Goal: Information Seeking & Learning: Learn about a topic

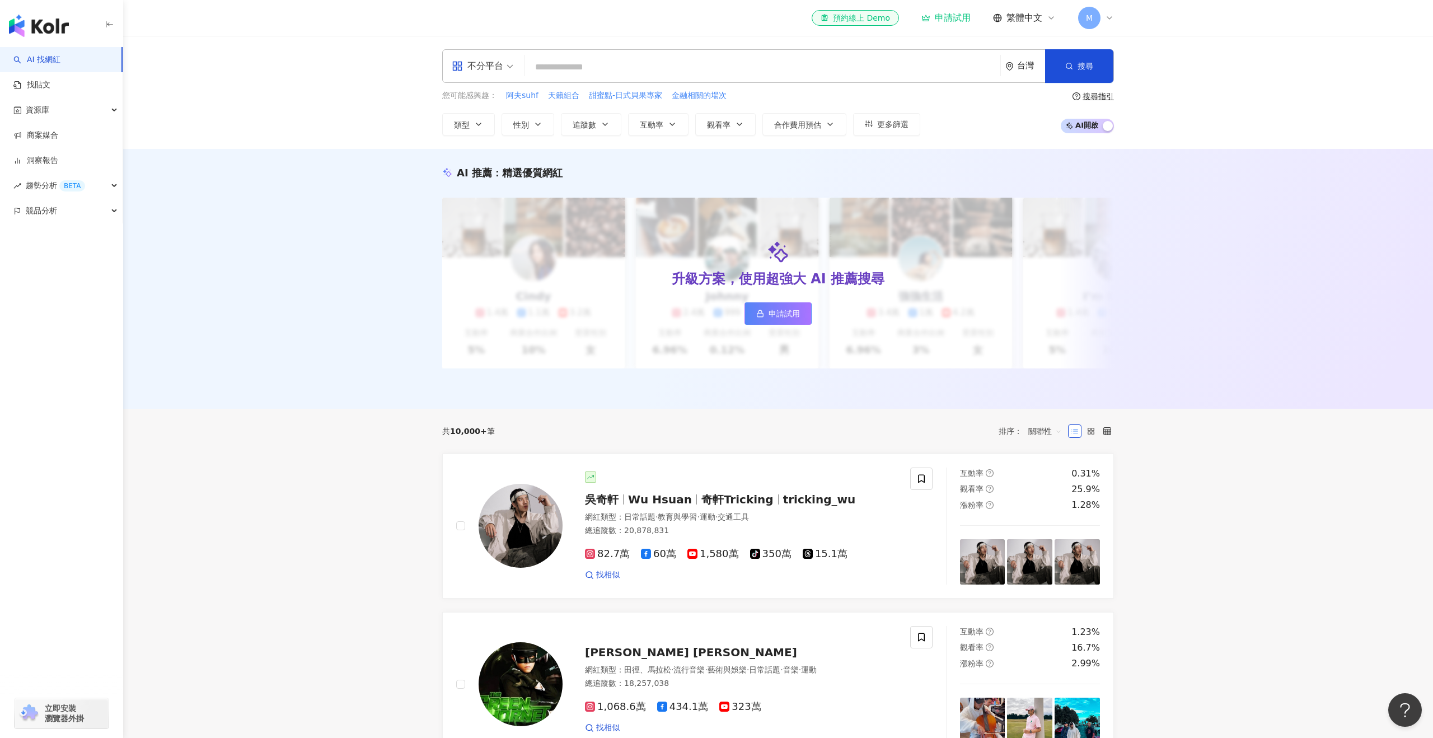
click at [658, 51] on div "不分平台 台灣 搜尋" at bounding box center [778, 66] width 672 height 34
click at [635, 69] on input "search" at bounding box center [762, 67] width 467 height 21
type input "***"
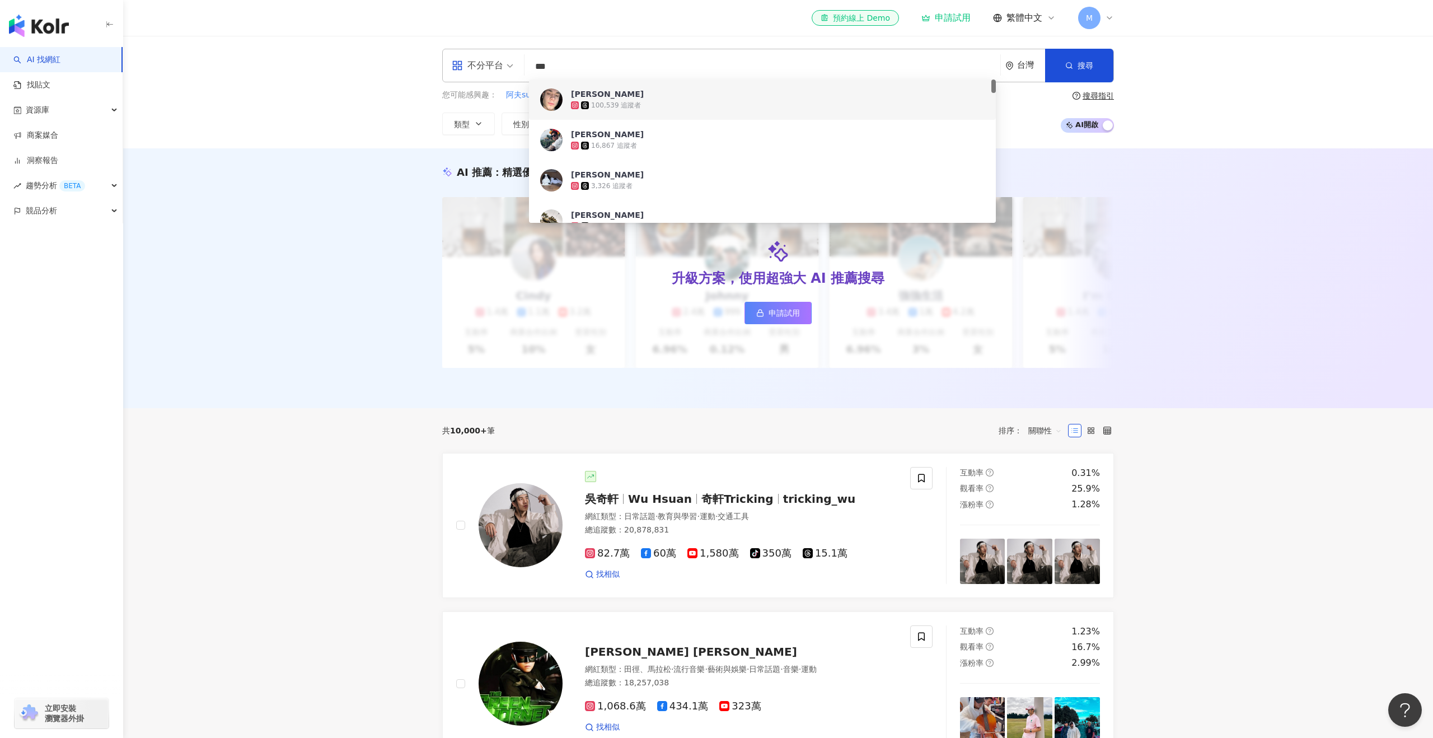
drag, startPoint x: 564, startPoint y: 69, endPoint x: 465, endPoint y: 62, distance: 99.3
click at [465, 62] on div "不分平台 *** 台灣 搜尋 7cf5ff6f-bf54-4459-8dd6-1ef40ea66e82 be59bcb2-ca6c-4bcd-9e91-09d…" at bounding box center [778, 66] width 672 height 34
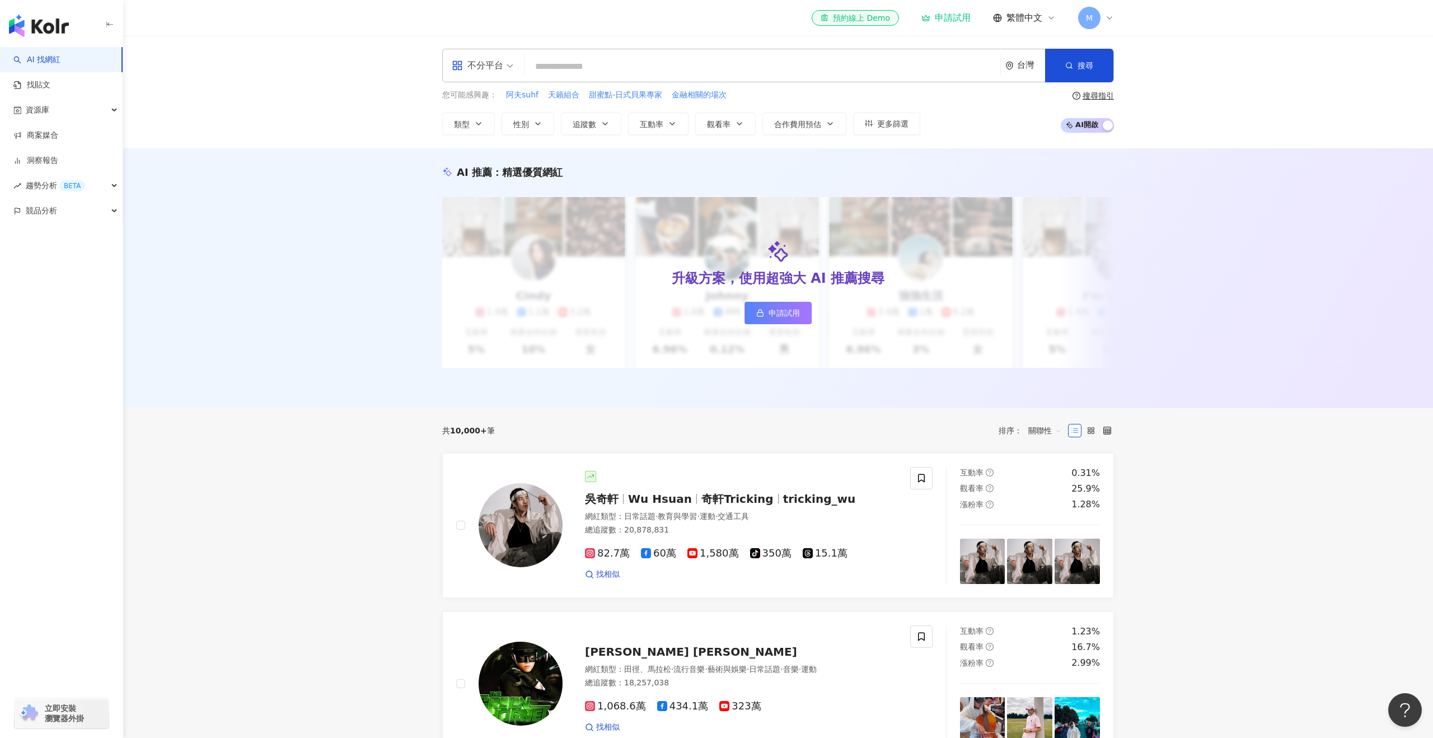
click at [598, 57] on input "search" at bounding box center [762, 66] width 467 height 21
paste input "***"
type input "***"
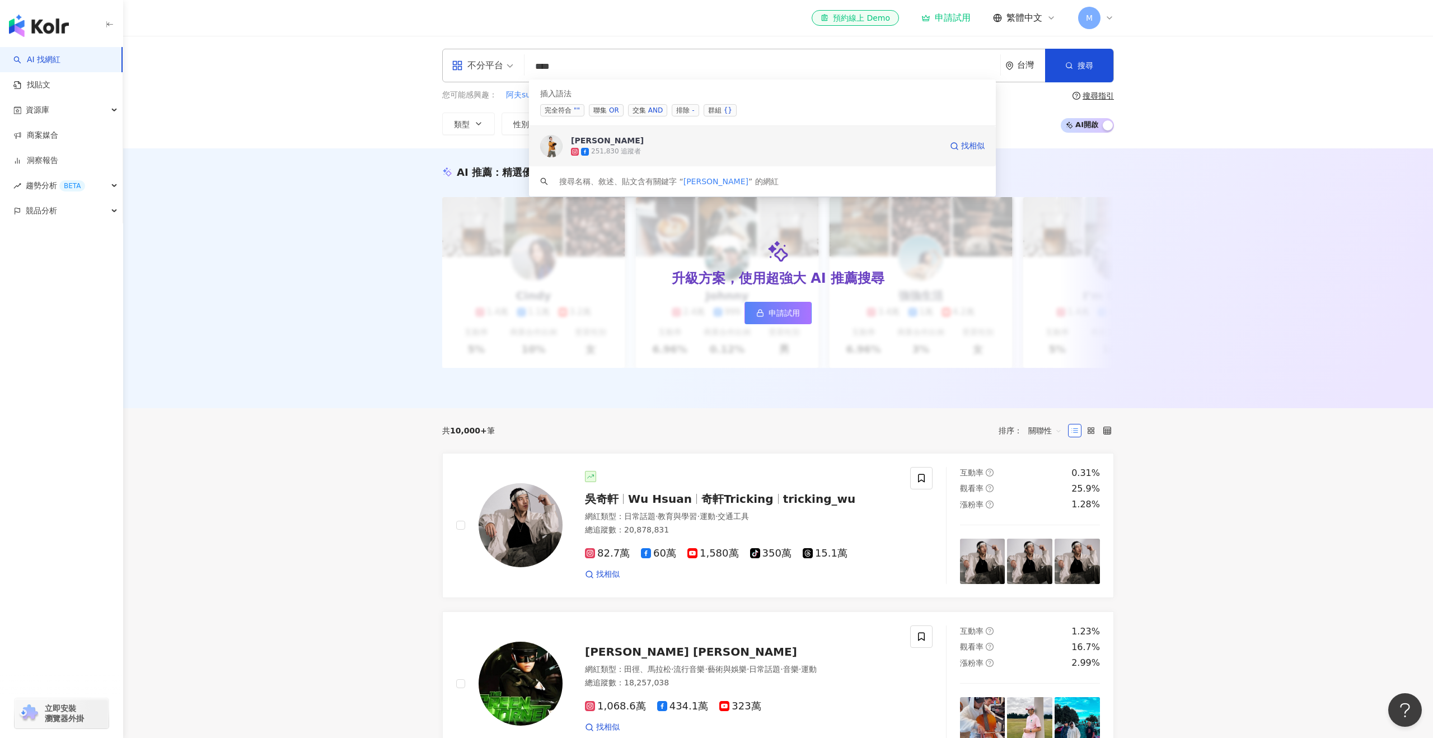
click at [641, 136] on span "曾子余" at bounding box center [756, 140] width 370 height 11
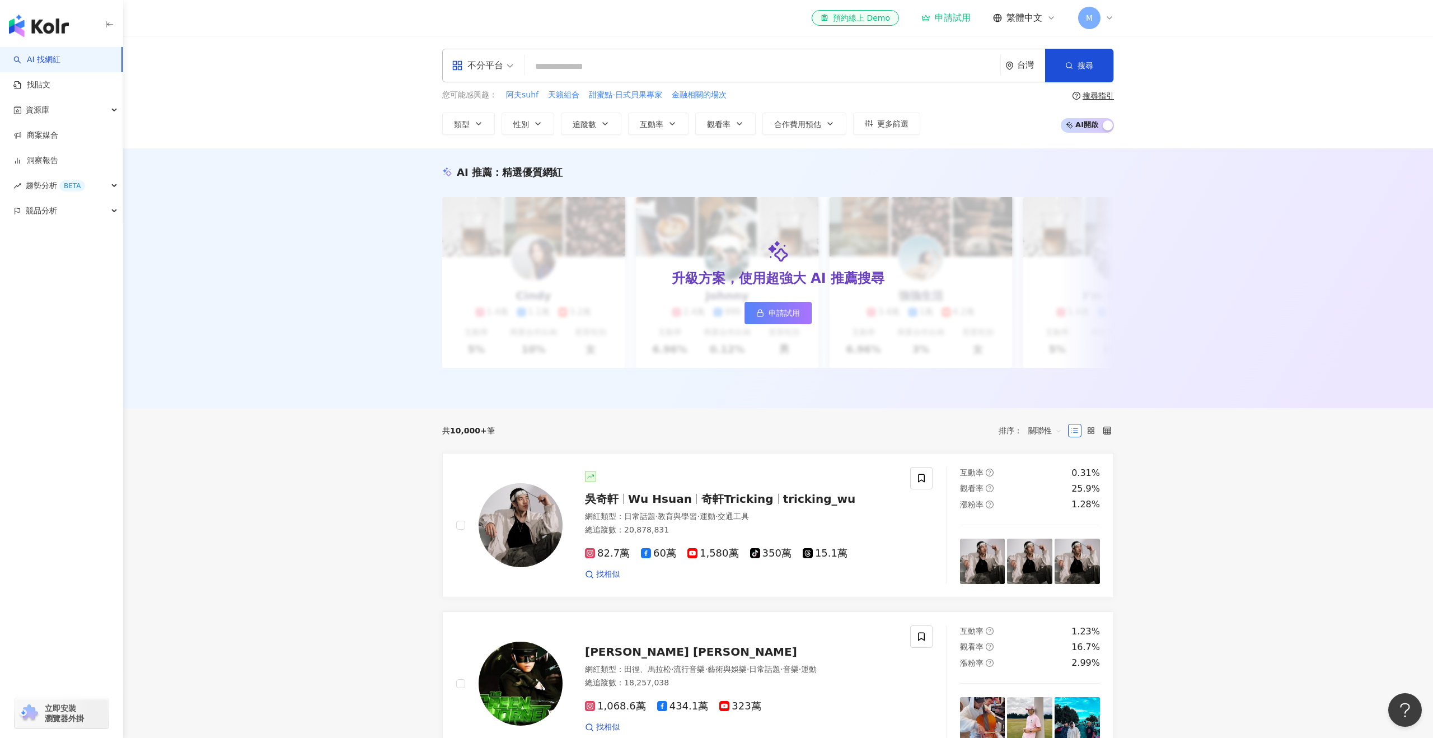
click at [575, 65] on input "search" at bounding box center [762, 66] width 467 height 21
paste input "***"
type input "***"
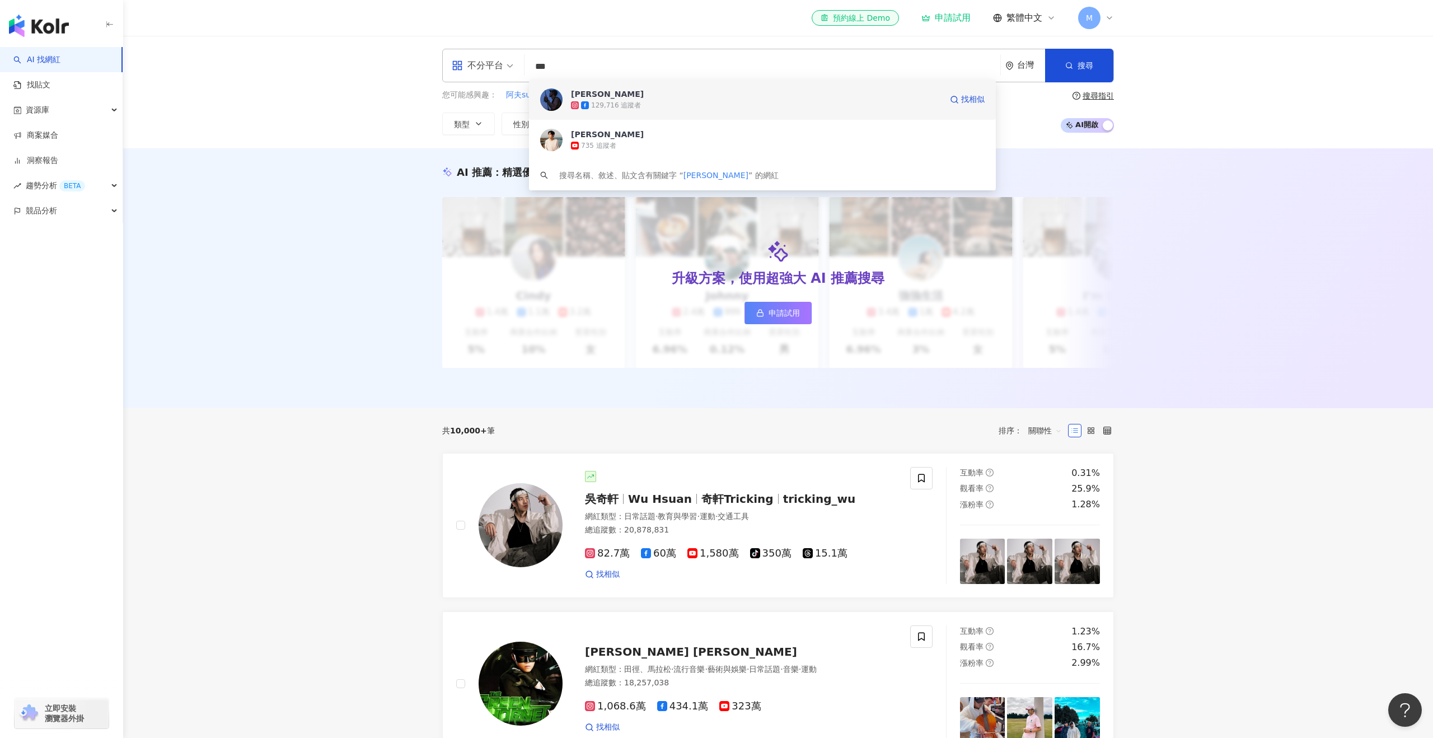
click at [605, 93] on span "詹懷雲" at bounding box center [756, 93] width 370 height 11
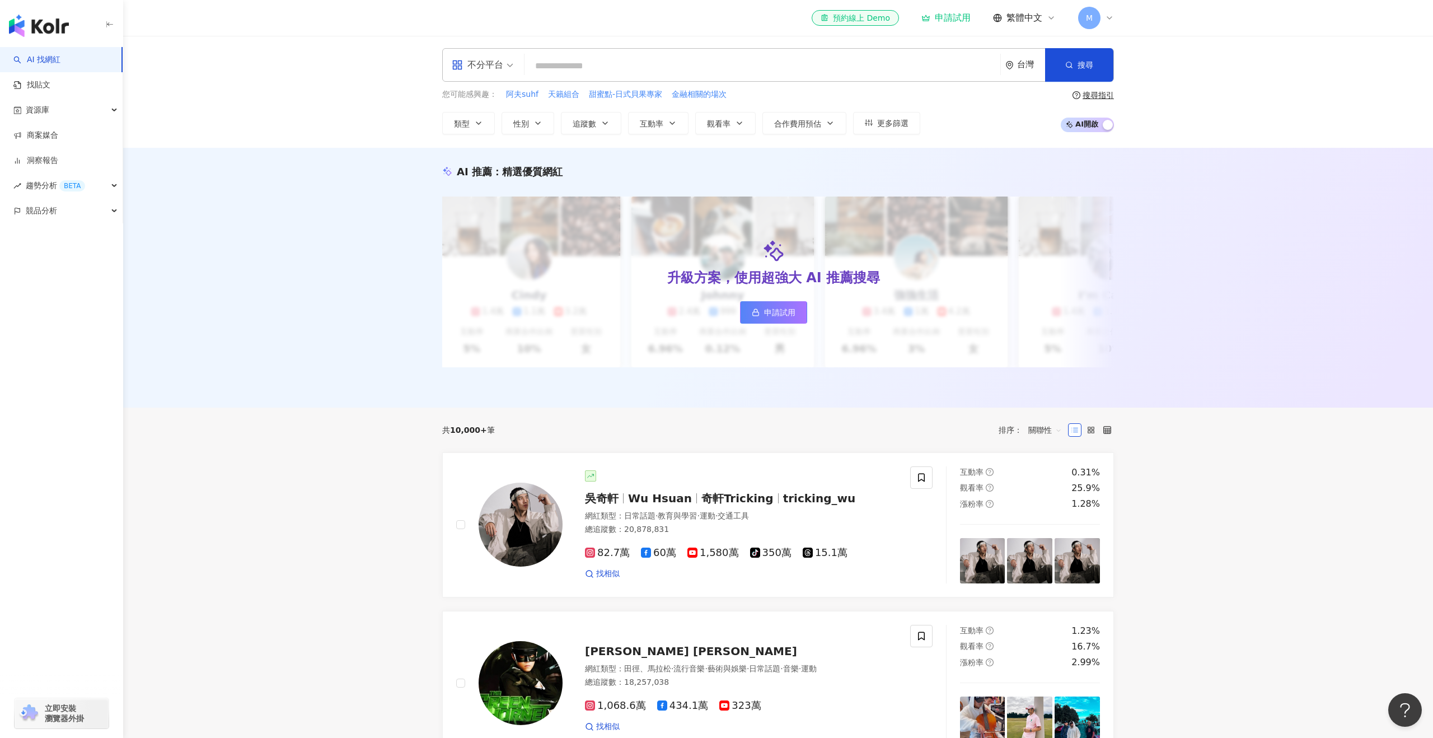
scroll to position [0, 0]
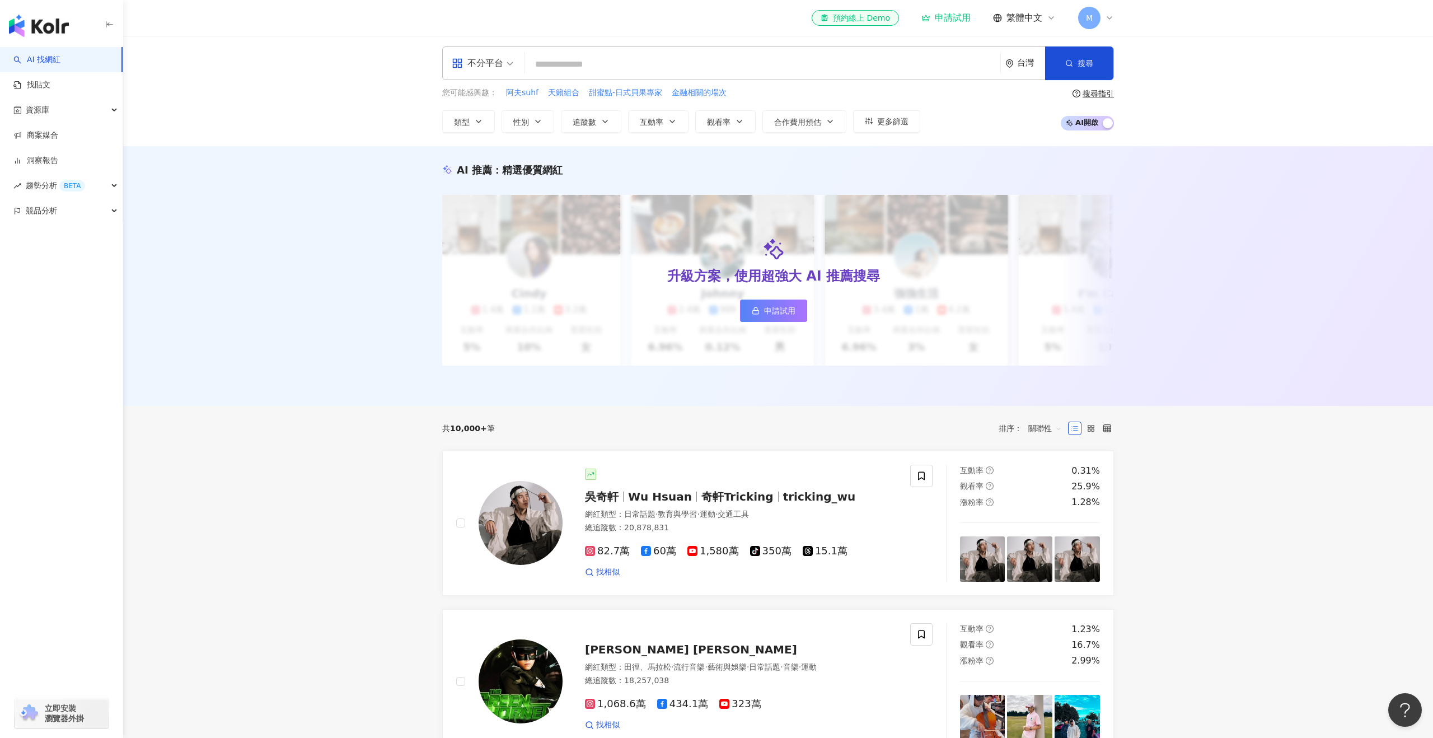
click at [683, 55] on div "不分平台 台灣 搜尋 625eaf70-507f-439c-847a-497dcda98a03 詹懷雲 129,716 追蹤者 詹懷雲 Zhan Huai-Y…" at bounding box center [778, 63] width 672 height 34
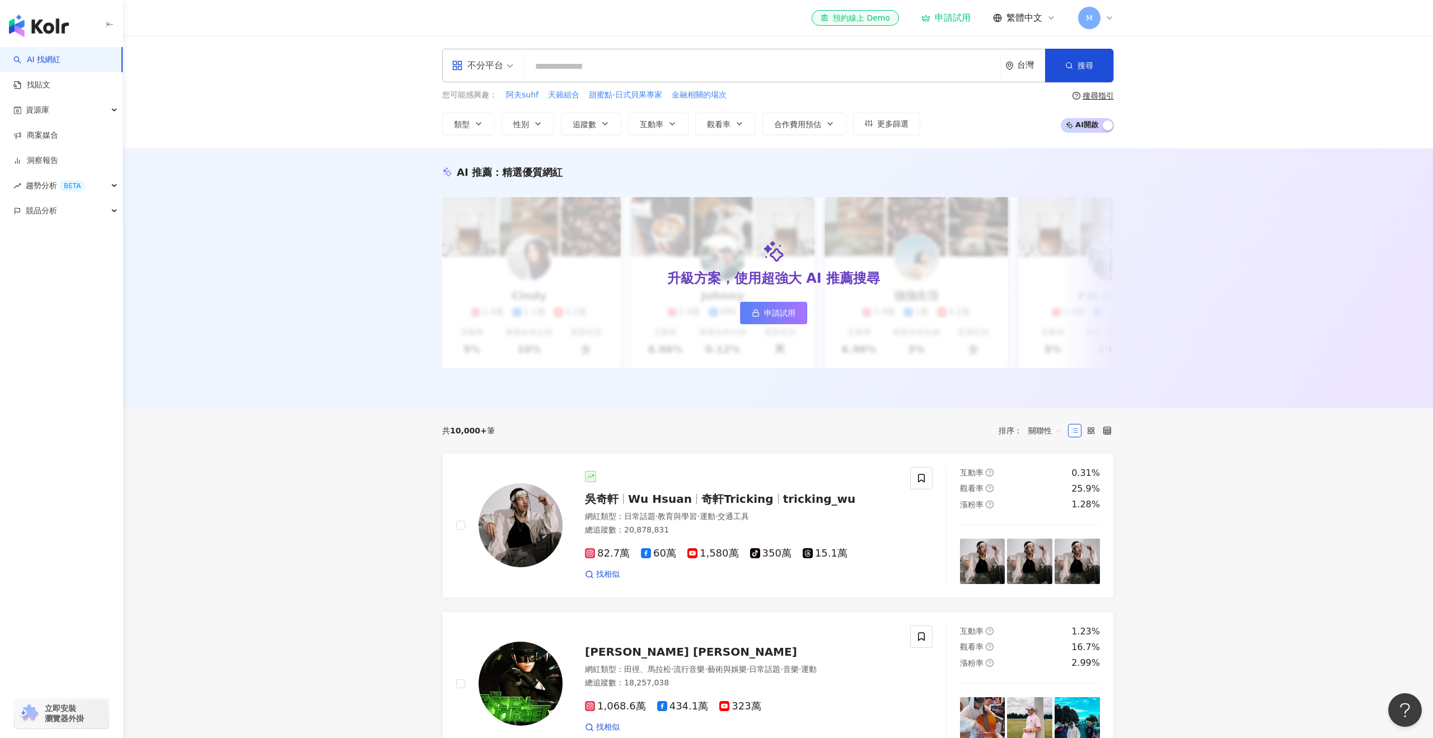
click at [600, 63] on input "search" at bounding box center [762, 66] width 467 height 21
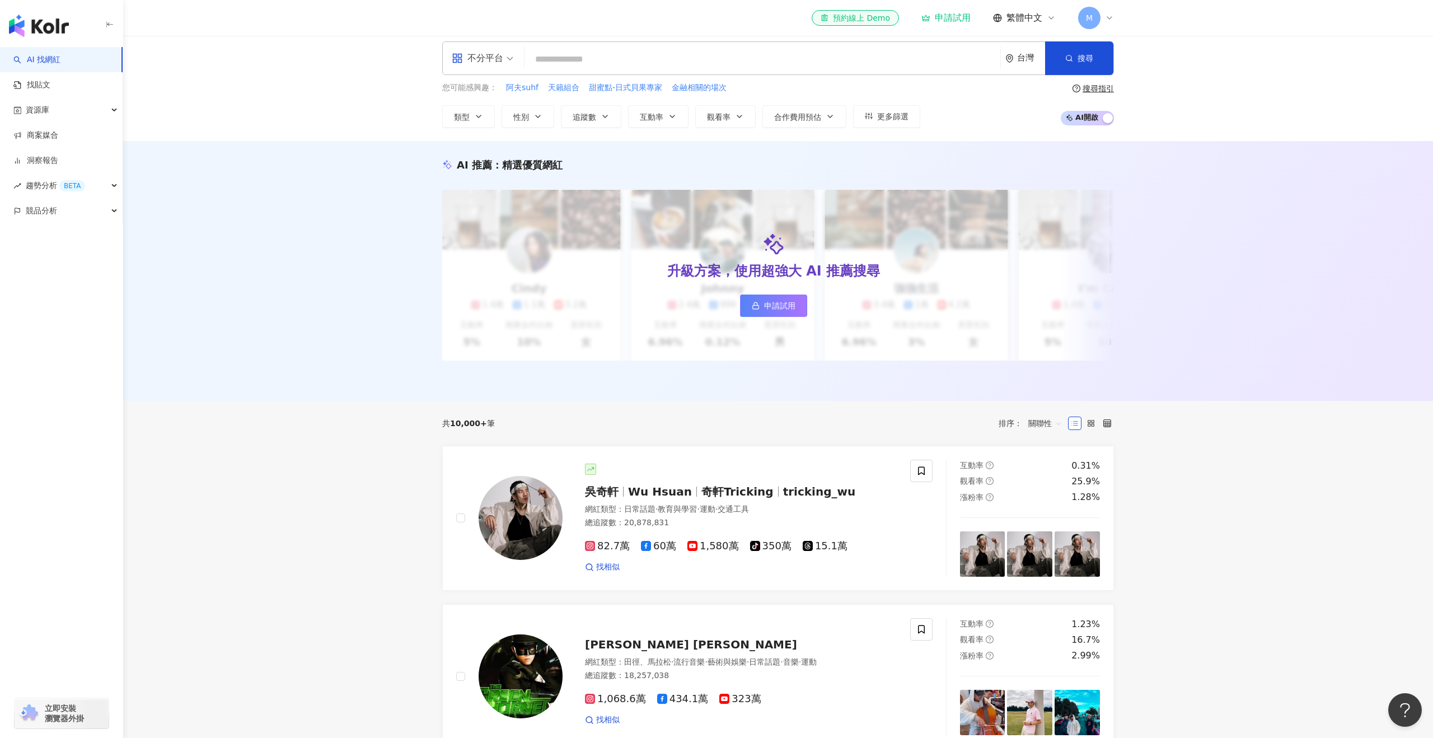
click at [924, 56] on input "search" at bounding box center [762, 59] width 467 height 21
paste input "*******"
type input "*******"
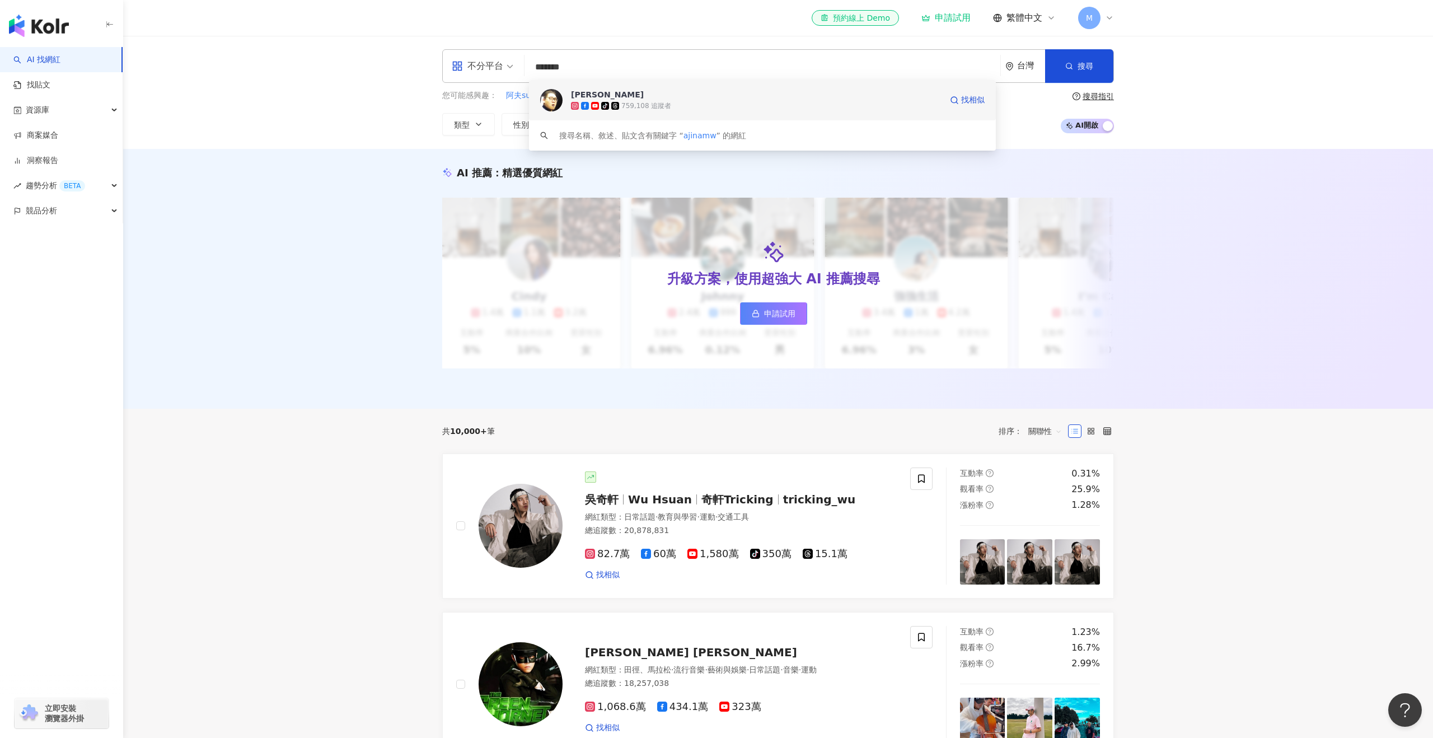
click at [607, 104] on icon at bounding box center [605, 106] width 8 height 8
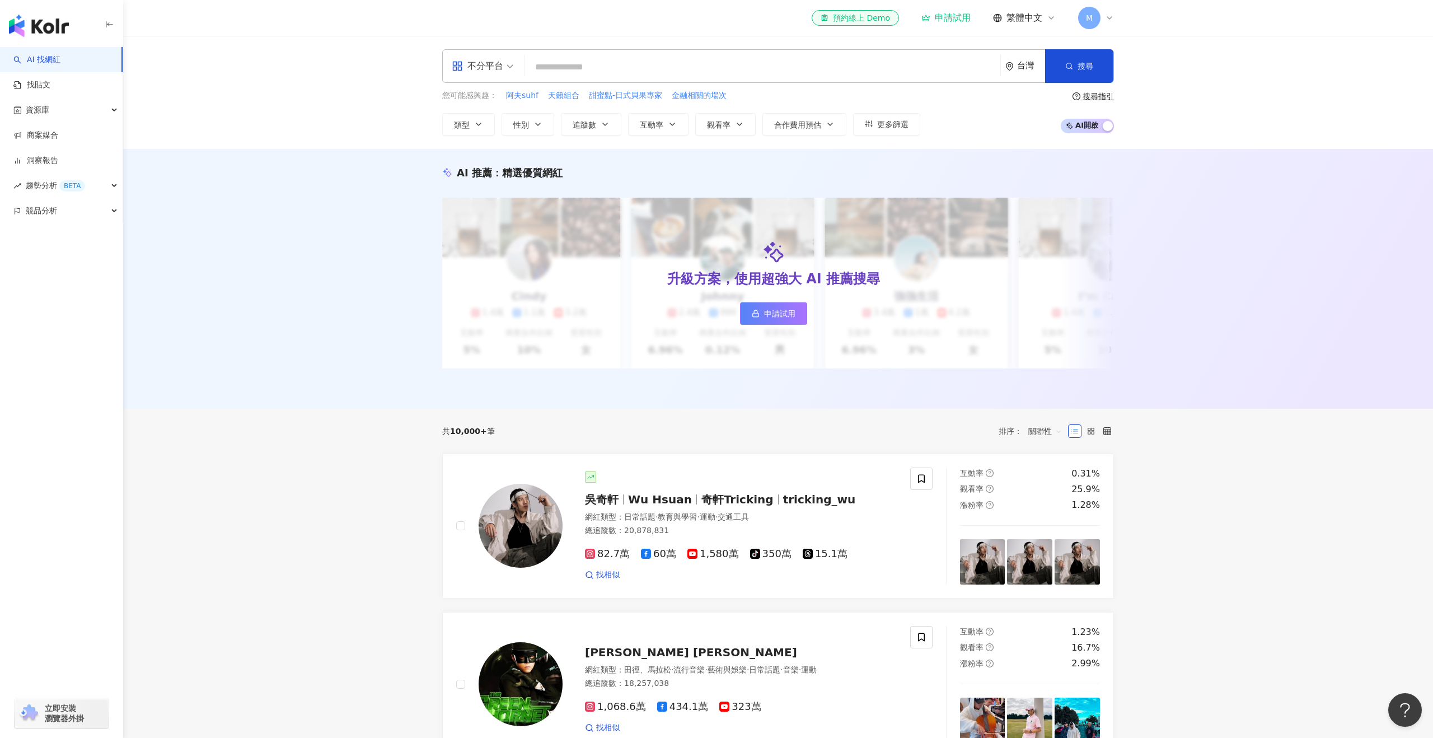
click at [576, 65] on input "search" at bounding box center [762, 67] width 467 height 21
paste input "**********"
type input "**********"
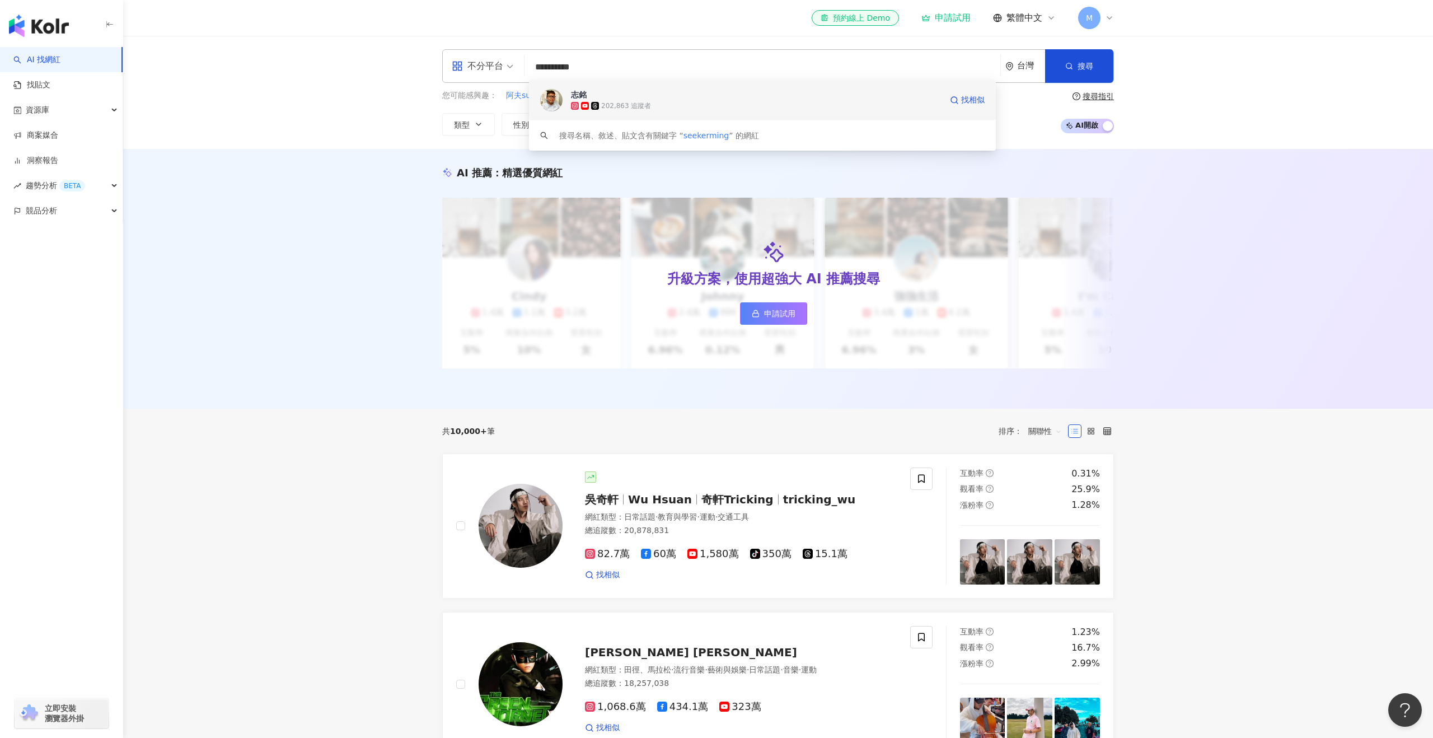
click at [598, 95] on span "志銘" at bounding box center [756, 94] width 370 height 11
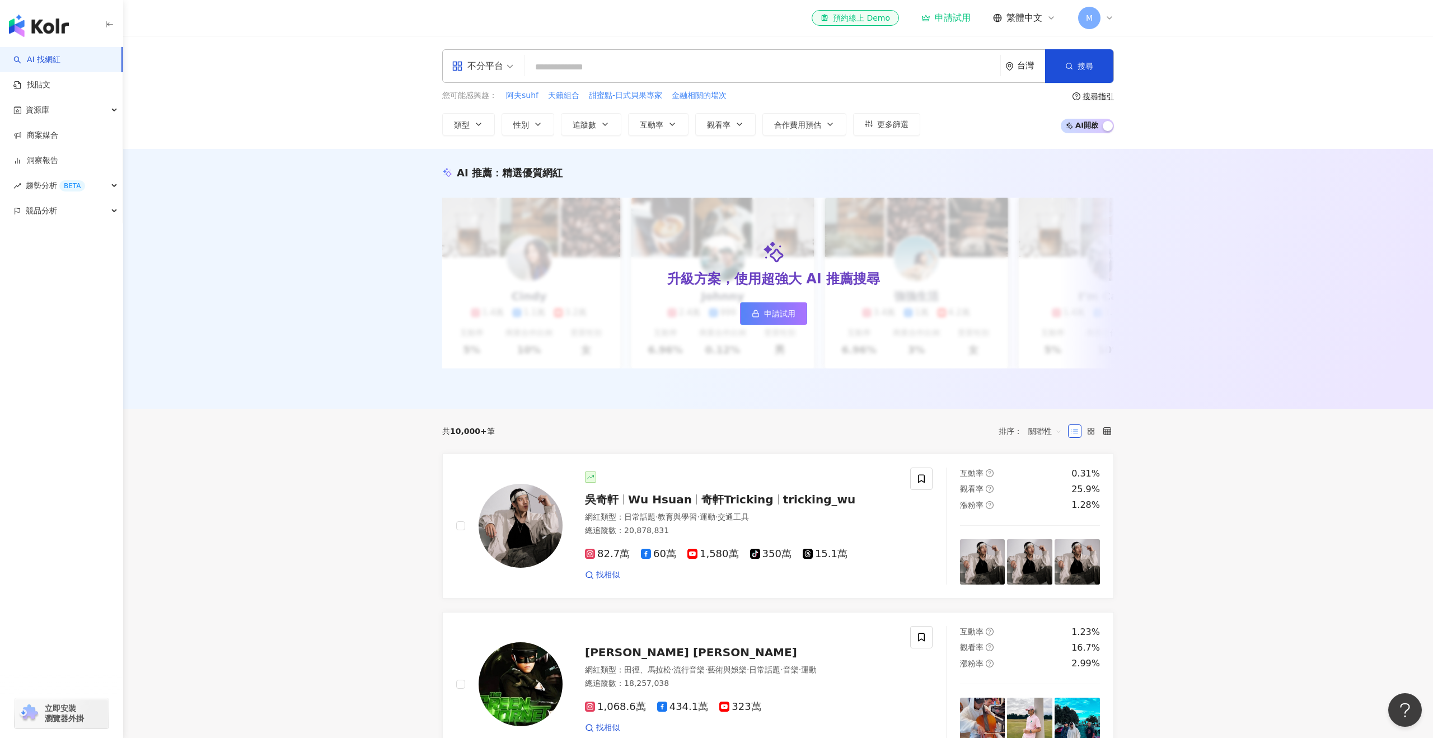
click at [595, 70] on input "search" at bounding box center [762, 67] width 467 height 21
paste input "**********"
type input "**********"
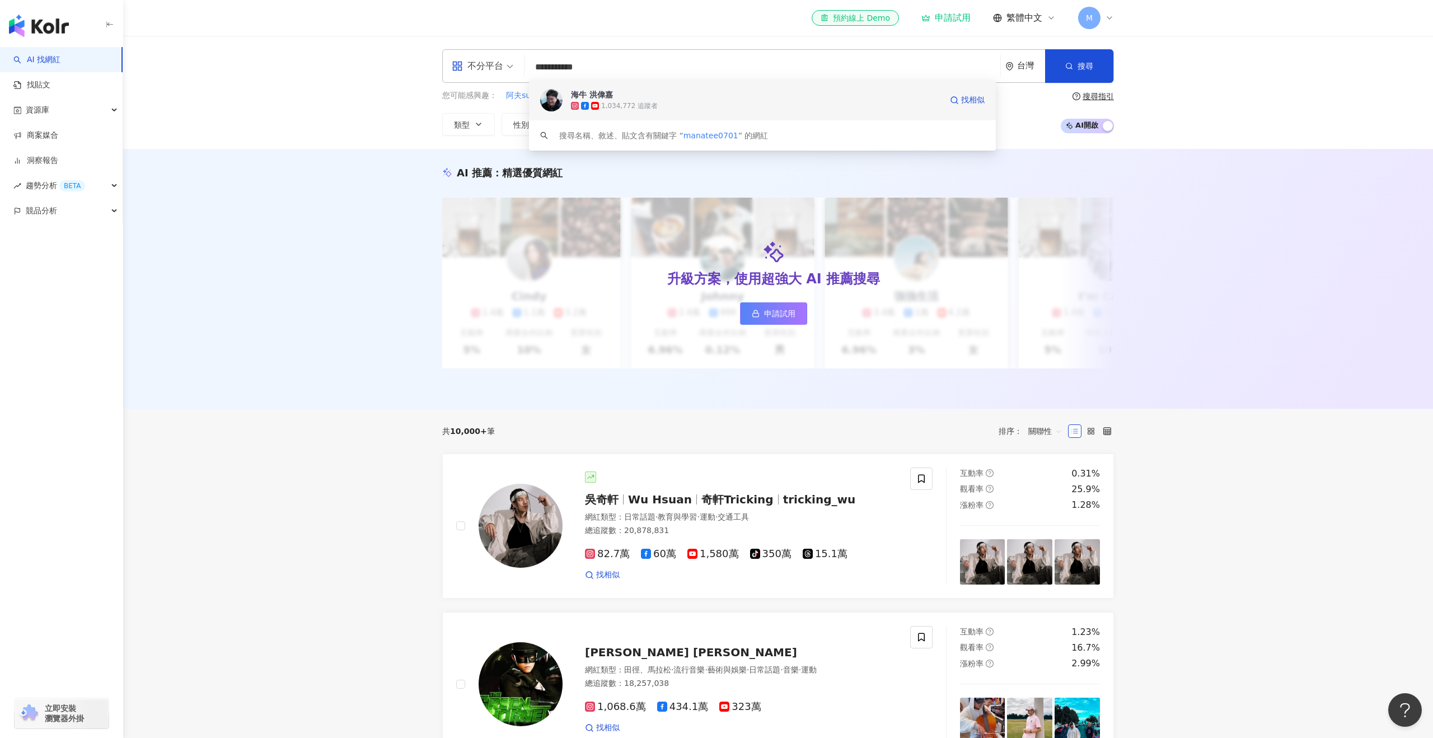
click at [598, 94] on div "海牛 洪偉嘉" at bounding box center [592, 94] width 42 height 11
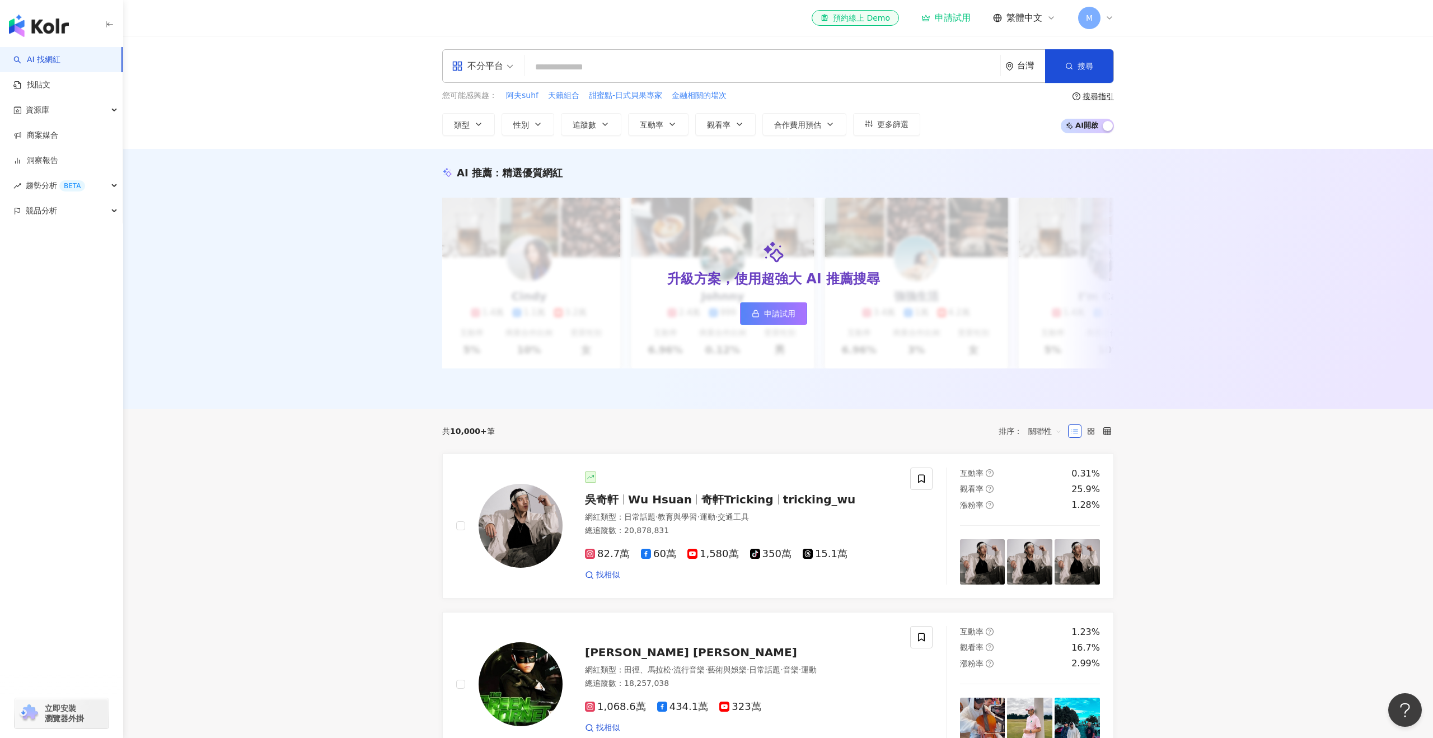
click at [846, 71] on input "search" at bounding box center [762, 67] width 467 height 21
paste input "**********"
type input "**********"
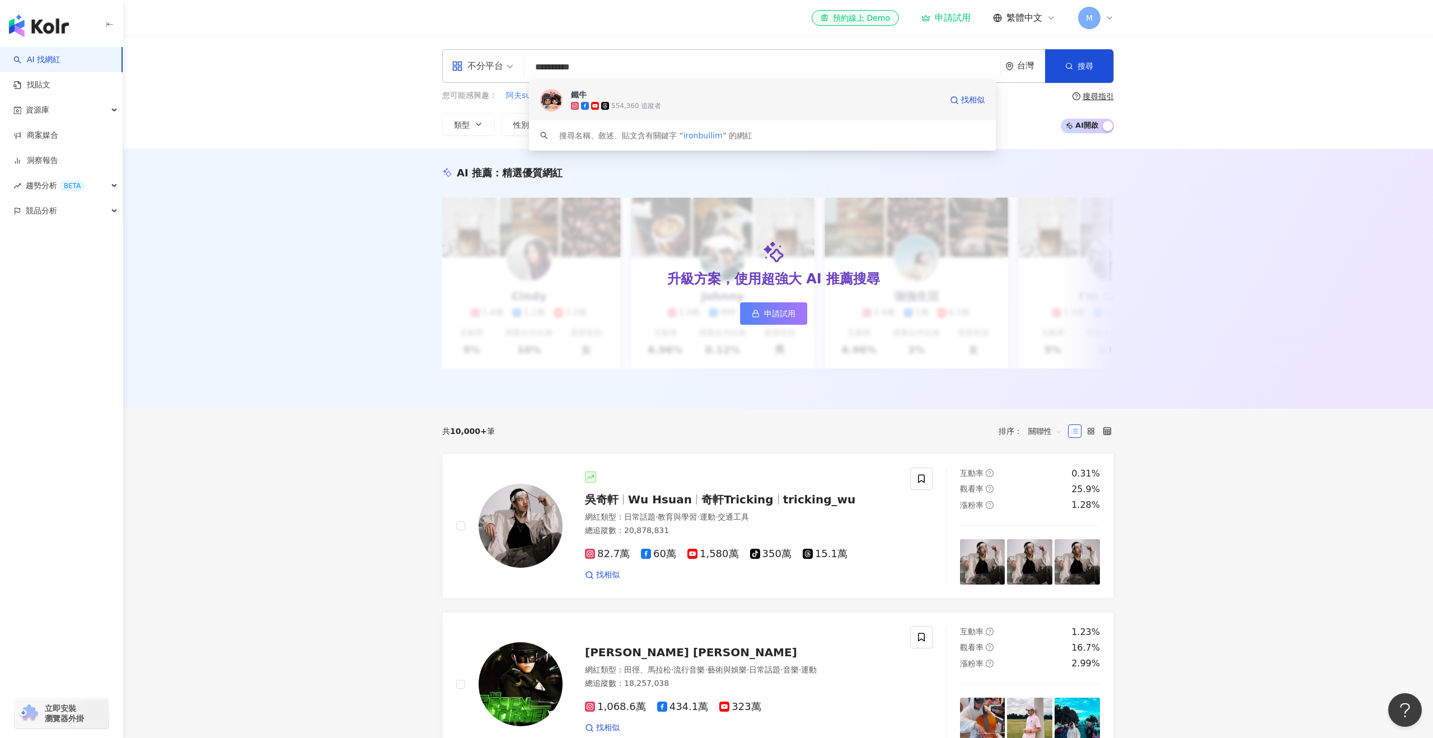
click at [595, 85] on div "鐵牛 554,360 追蹤者 找相似" at bounding box center [762, 100] width 467 height 40
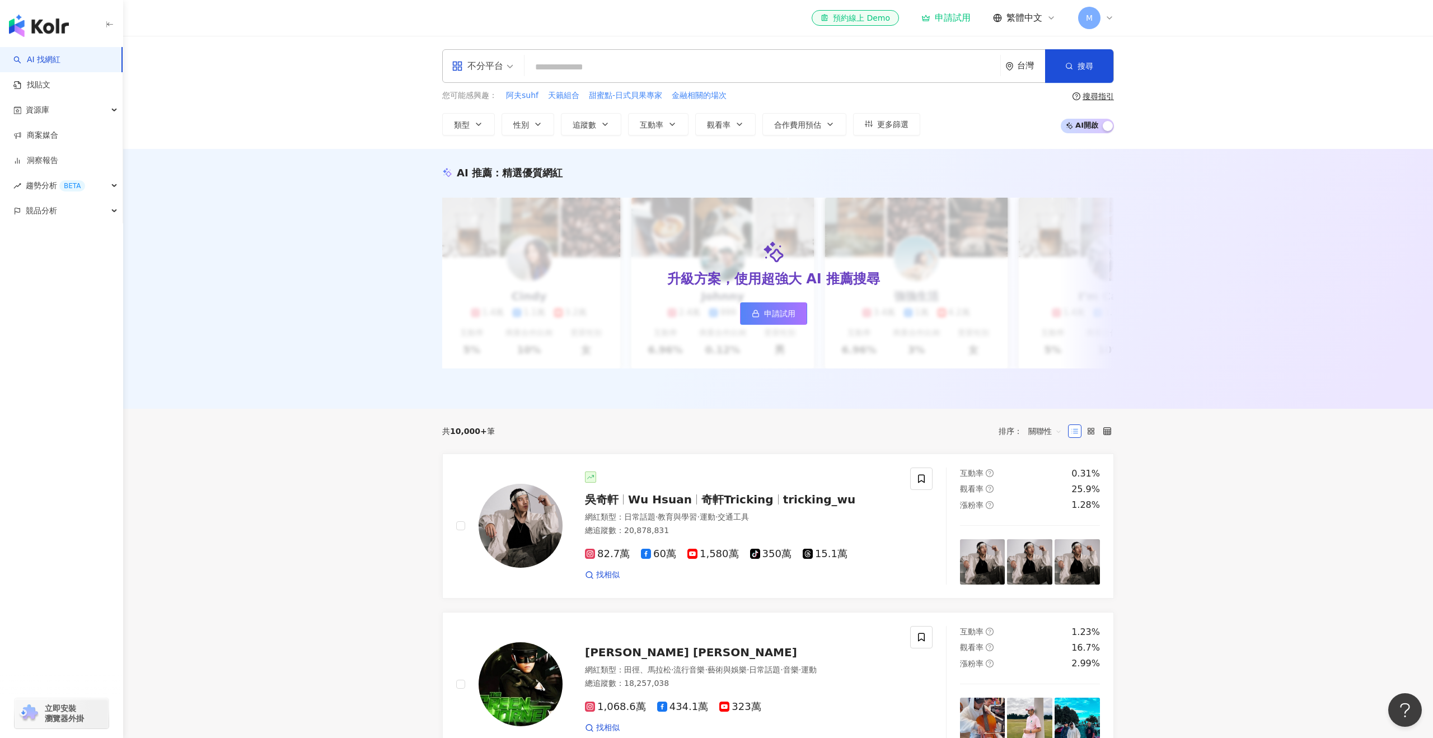
click at [557, 54] on div "不分平台 台灣 搜尋 94c4e4fe-adb9-4e20-a4a3-78c7c00b8199 鐵牛 554,360 追蹤者 搜尋名稱、敘述、貼文含有關鍵字 …" at bounding box center [778, 66] width 672 height 34
click at [557, 58] on input "search" at bounding box center [762, 67] width 467 height 21
paste input "**********"
type input "**********"
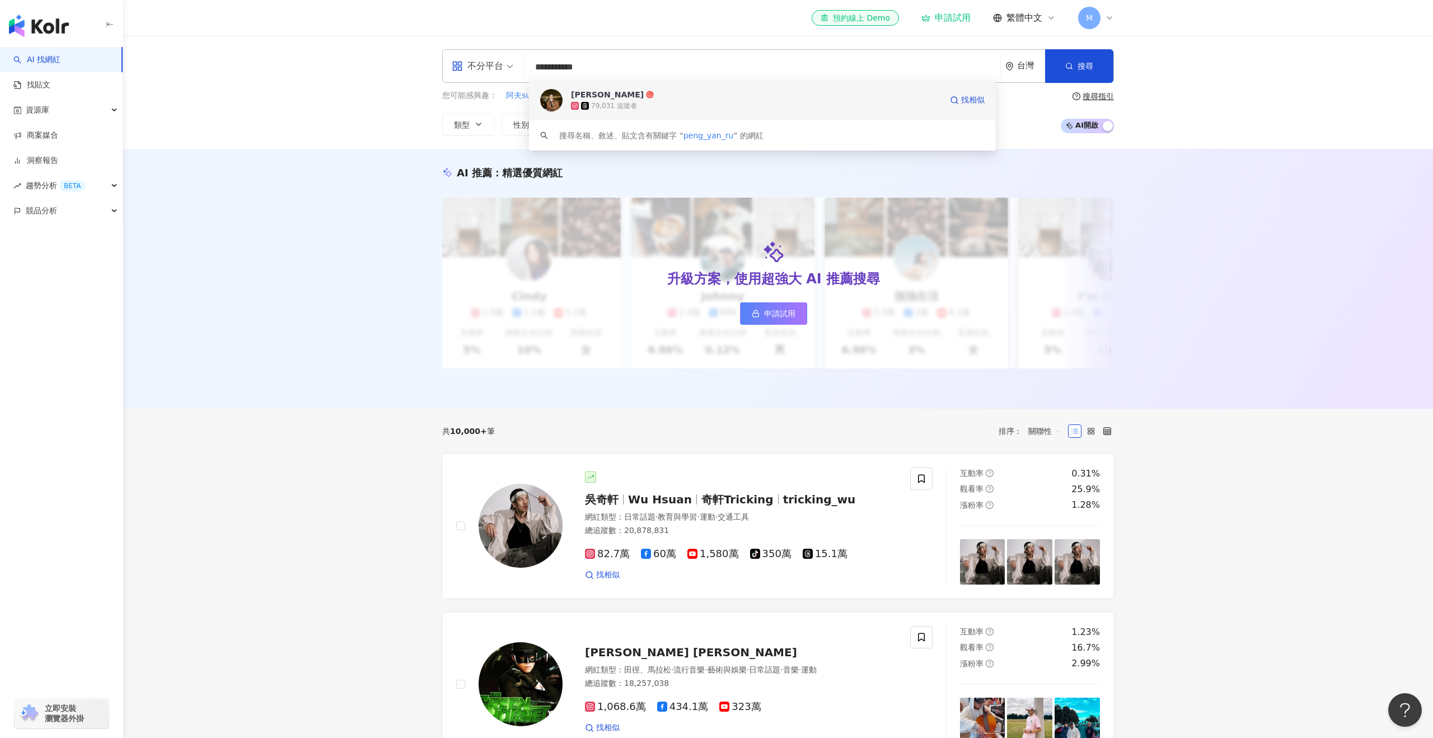
click at [618, 95] on span "YanRu Peng" at bounding box center [756, 94] width 370 height 11
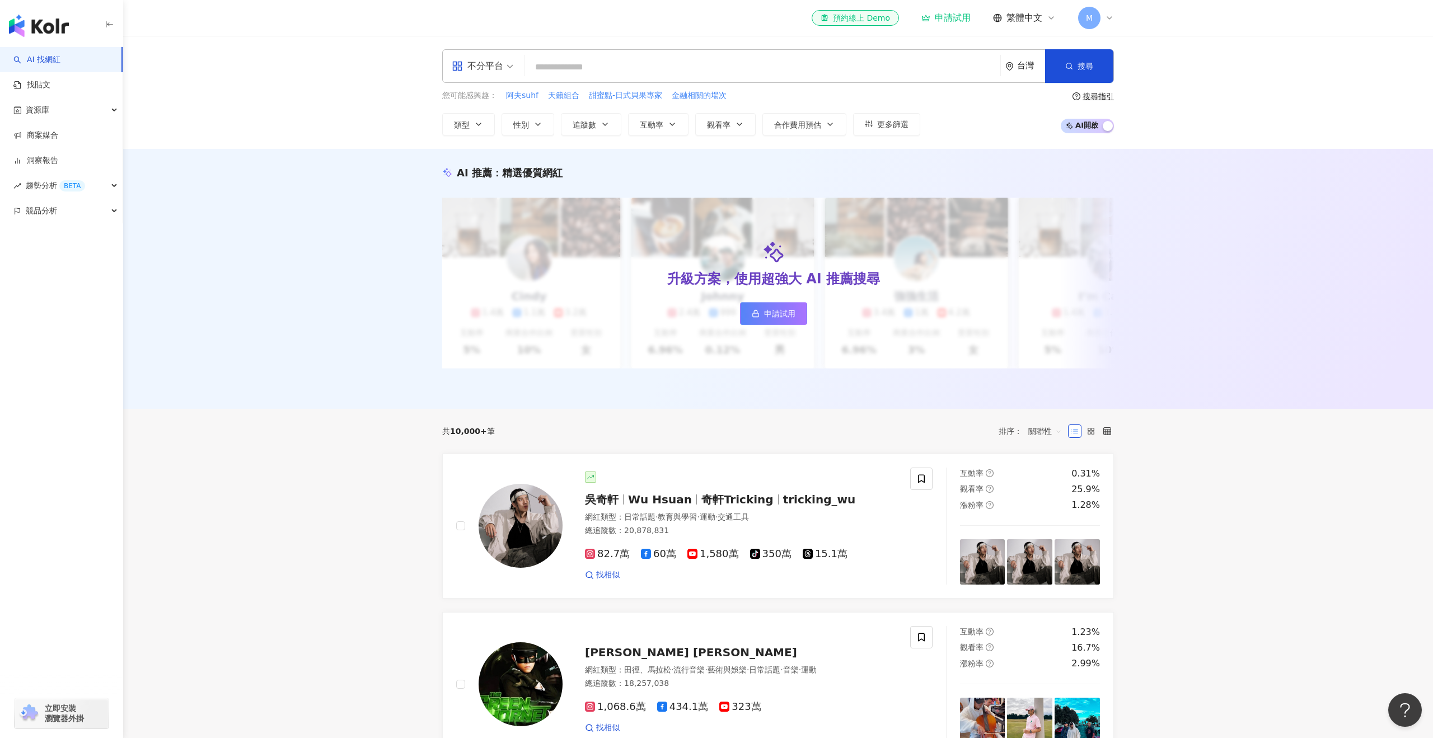
scroll to position [1, 0]
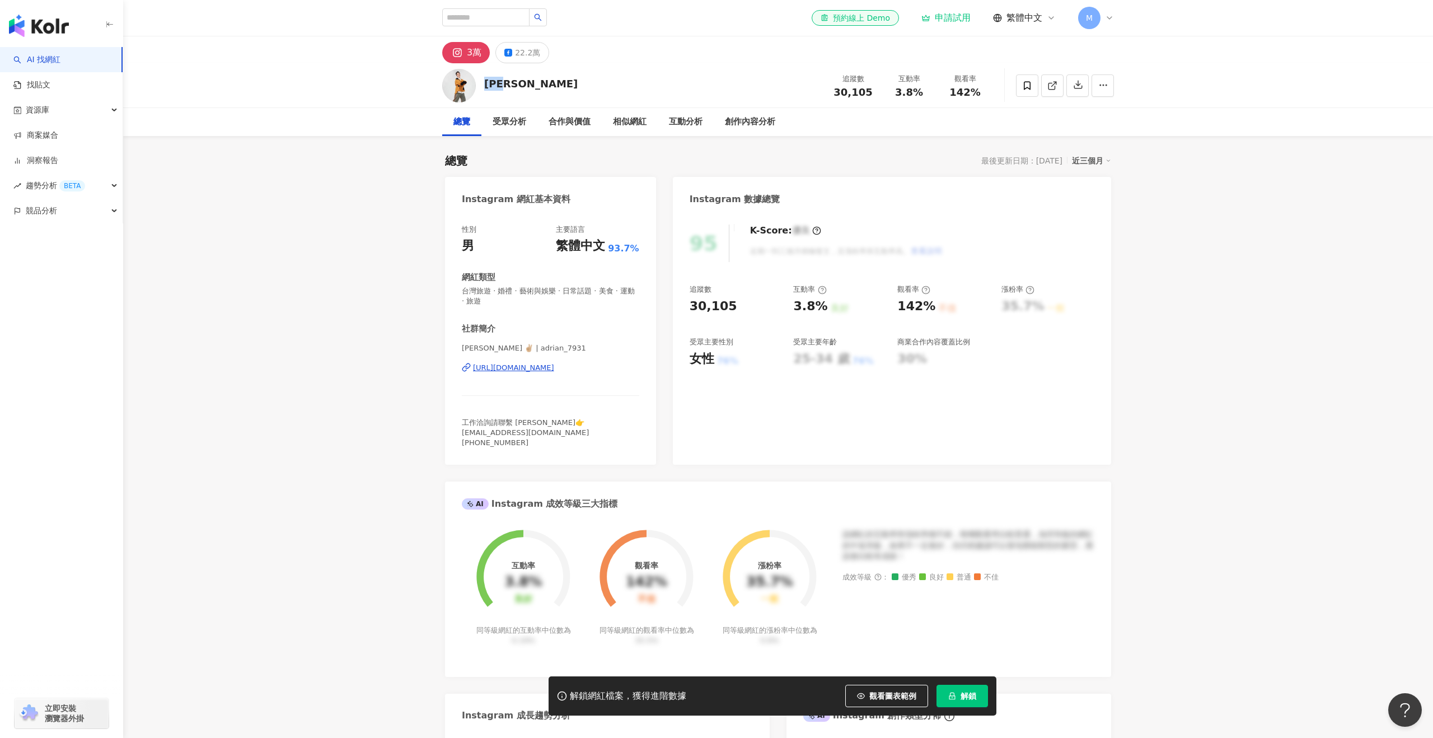
drag, startPoint x: 515, startPoint y: 79, endPoint x: 486, endPoint y: 79, distance: 29.1
click at [486, 79] on div "曾子余 追蹤數 30,105 互動率 3.8% 觀看率 142%" at bounding box center [778, 85] width 716 height 44
copy div "曾子余"
drag, startPoint x: 457, startPoint y: 369, endPoint x: 631, endPoint y: 366, distance: 174.6
click at [631, 366] on div "性別 男 主要語言 繁體中文 93.7% 網紅類型 台灣旅遊 · 婚禮 · 藝術與娛樂 · 日常話題 · 美食 · 運動 · 旅遊 社群簡介 曾子余 Adri…" at bounding box center [550, 338] width 211 height 251
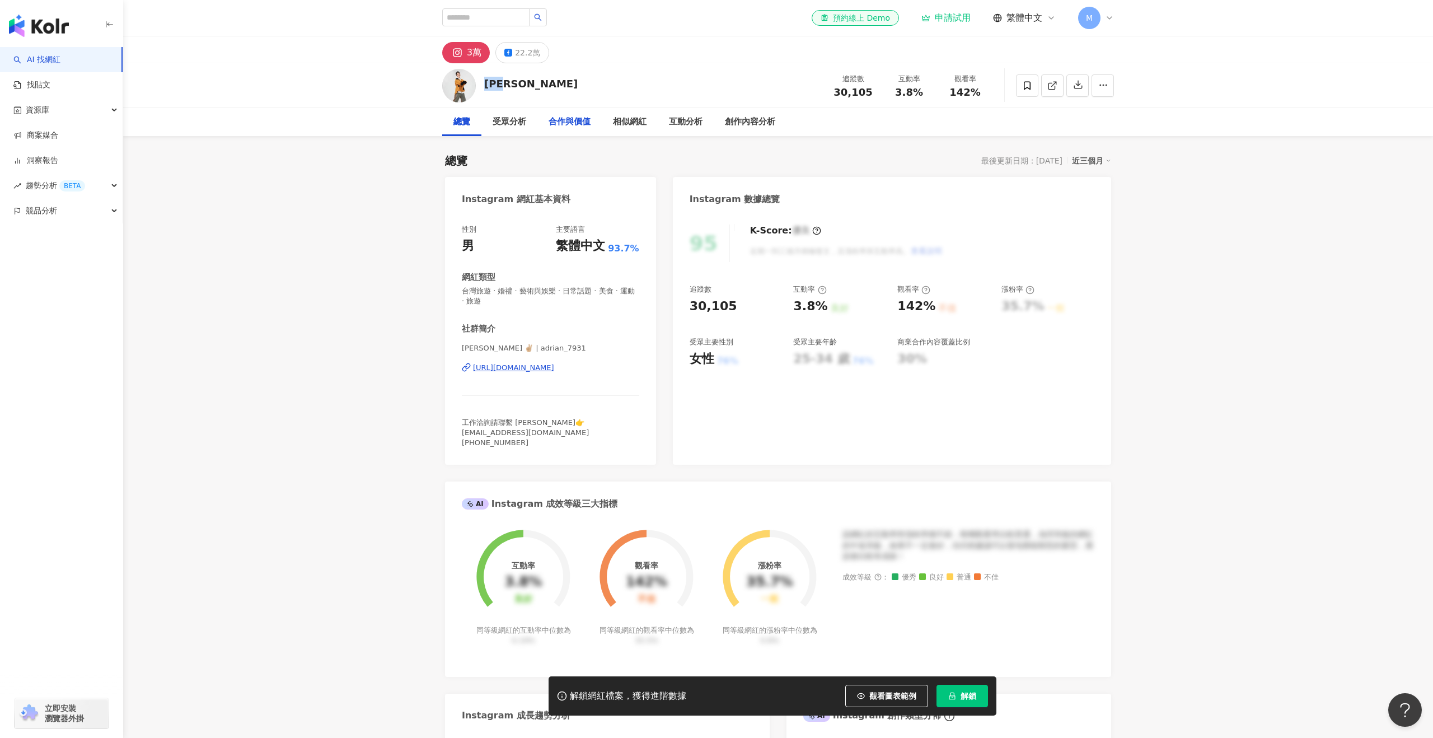
copy div "https://www.instagram.com/adrian_7931/"
drag, startPoint x: 879, startPoint y: 92, endPoint x: 819, endPoint y: 90, distance: 59.4
click at [819, 90] on div "曾子余 追蹤數 30,105 互動率 3.8% 觀看率 142%" at bounding box center [778, 85] width 716 height 44
copy span "30,105"
click at [516, 51] on div "22.2萬" at bounding box center [527, 53] width 25 height 16
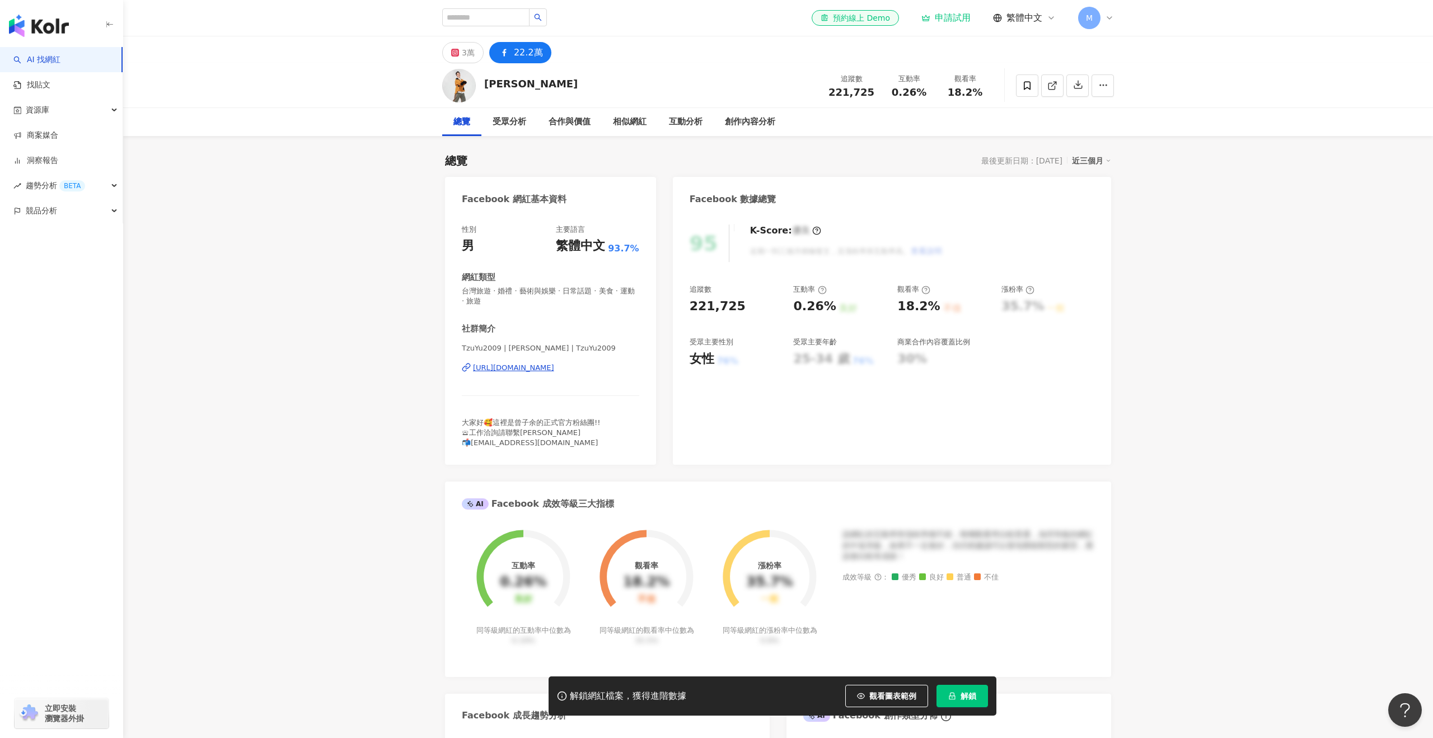
drag, startPoint x: 872, startPoint y: 91, endPoint x: 814, endPoint y: 89, distance: 58.2
click at [814, 89] on div "曾子余 追蹤數 221,725 互動率 0.26% 觀看率 18.2%" at bounding box center [778, 85] width 716 height 44
copy span "221,725"
click at [453, 56] on icon at bounding box center [455, 53] width 8 height 8
drag, startPoint x: 926, startPoint y: 90, endPoint x: 900, endPoint y: 91, distance: 26.3
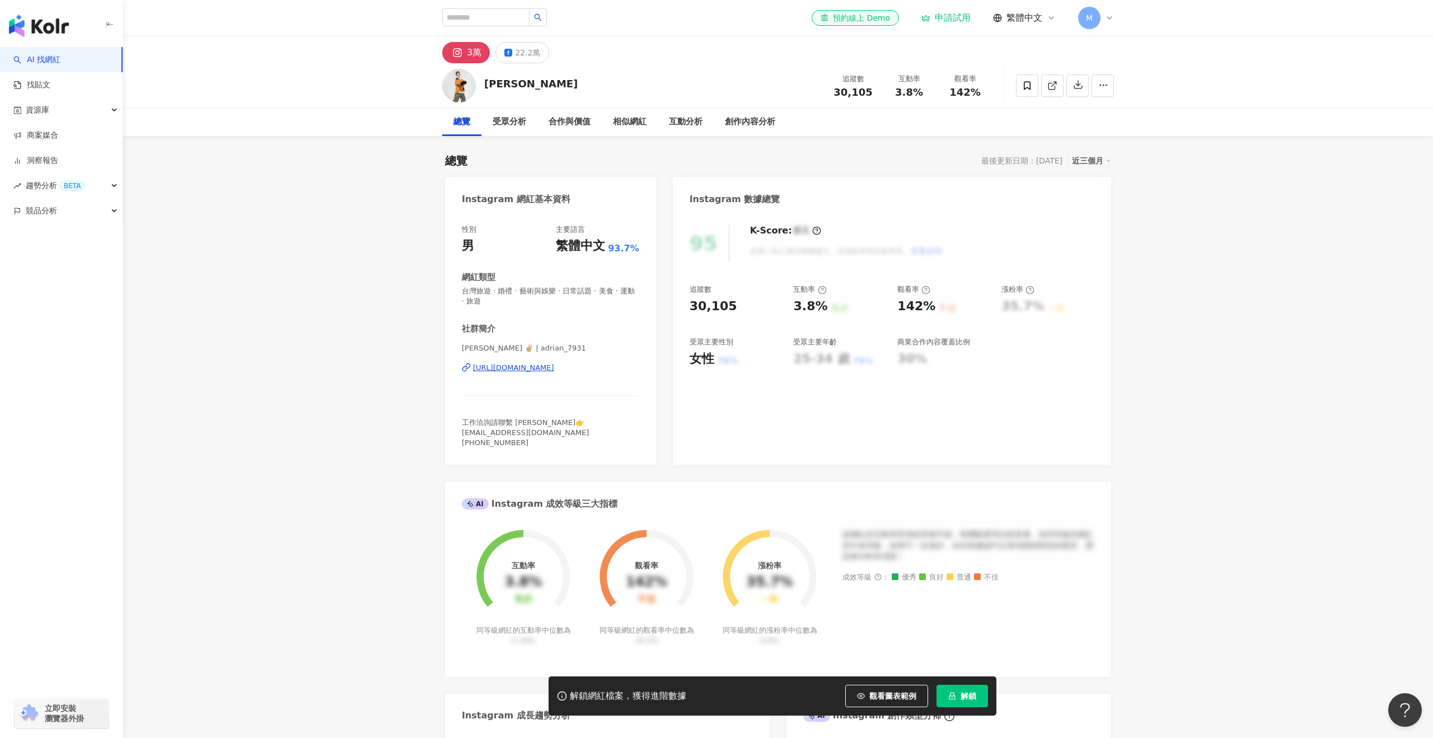
click at [900, 91] on div "3.8%" at bounding box center [908, 92] width 43 height 11
click at [950, 89] on div "曾子余 追蹤數 30,105 互動率 3.8% 觀看率 142%" at bounding box center [778, 85] width 716 height 44
drag, startPoint x: 950, startPoint y: 89, endPoint x: 1003, endPoint y: 88, distance: 53.7
click at [995, 88] on div "曾子余 追蹤數 30,105 互動率 3.8% 觀看率 142%" at bounding box center [778, 85] width 716 height 44
copy span "142%"
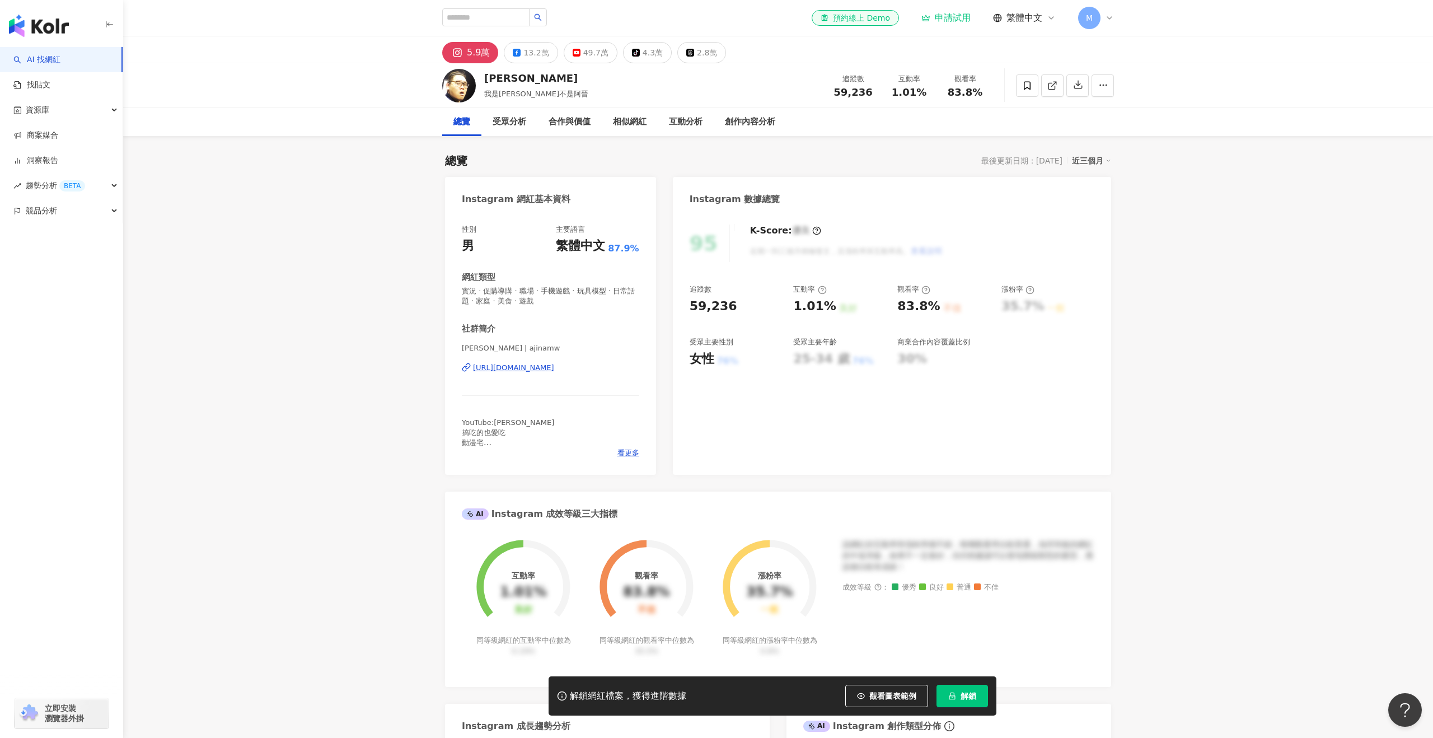
drag, startPoint x: 476, startPoint y: 77, endPoint x: 466, endPoint y: 77, distance: 10.1
click at [467, 77] on div "阿晋 我是阿晋不是阿晉 追蹤數 59,236 互動率 1.01% 觀看率 83.8%" at bounding box center [778, 85] width 716 height 44
click at [526, 74] on div "阿晋" at bounding box center [536, 78] width 104 height 14
drag, startPoint x: 518, startPoint y: 74, endPoint x: 482, endPoint y: 73, distance: 35.9
click at [482, 73] on div "阿晋 我是阿晋不是阿晉 追蹤數 59,236 互動率 1.01% 觀看率 83.8%" at bounding box center [778, 85] width 716 height 44
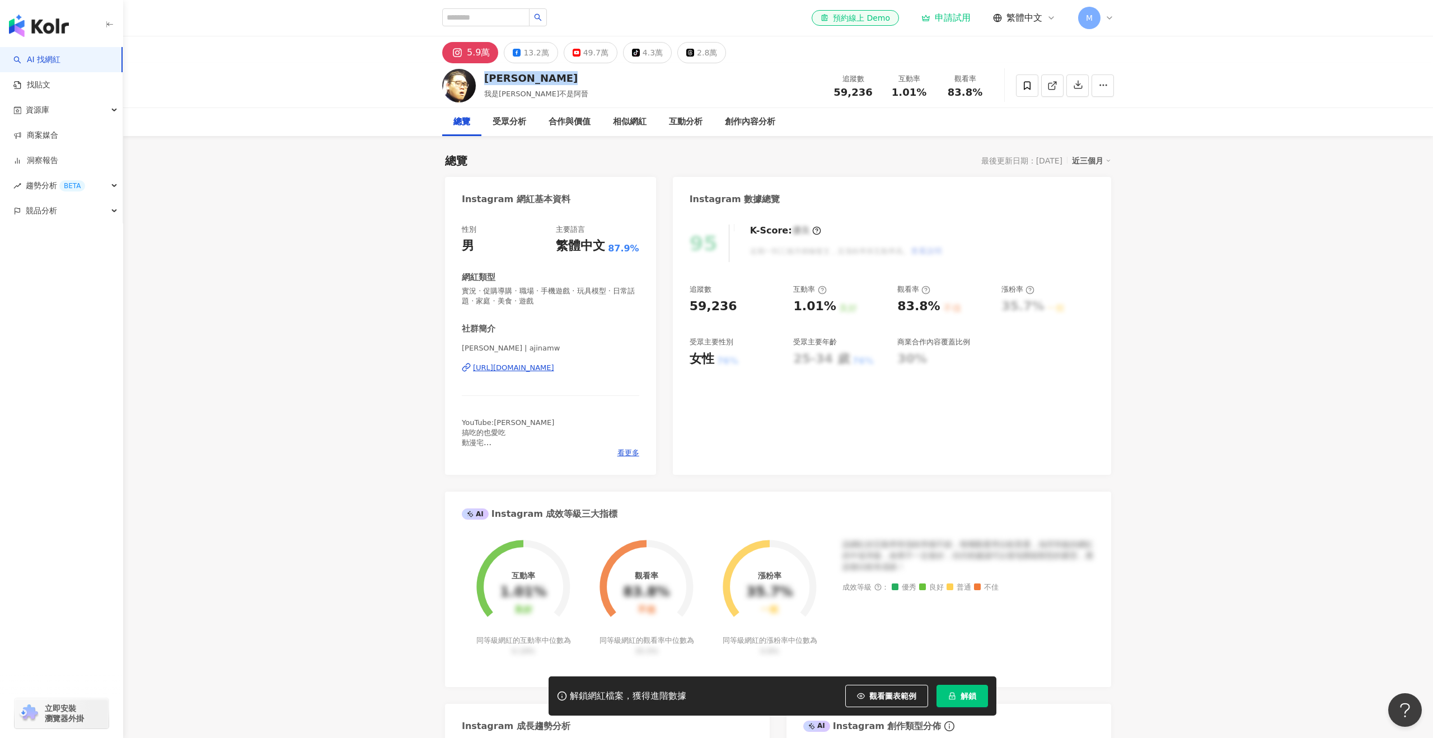
drag, startPoint x: 454, startPoint y: 365, endPoint x: 620, endPoint y: 367, distance: 166.2
click at [620, 367] on div "性別 男 主要語言 繁體中文 87.9% 網紅類型 實況 · 促購導購 · 職場 · 手機遊戲 · 玩具模型 · 日常話題 · 家庭 · 美食 · 遊戲 社群…" at bounding box center [550, 343] width 211 height 261
copy div "https://www.instagram.com/ajinamw/"
drag, startPoint x: 828, startPoint y: 92, endPoint x: 886, endPoint y: 97, distance: 58.4
click at [886, 97] on div "追蹤數 59,236 互動率 1.01% 觀看率 83.8%" at bounding box center [909, 85] width 168 height 33
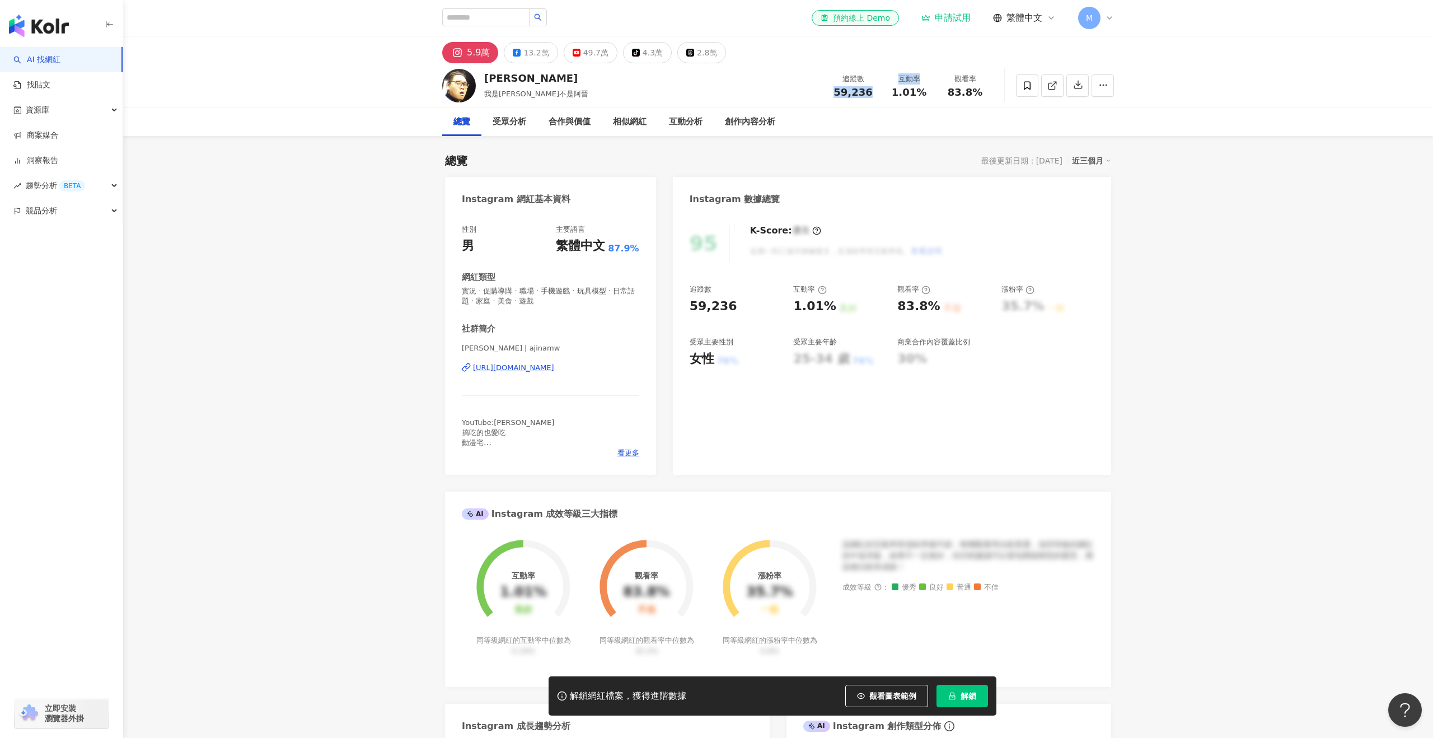
click at [880, 95] on div "追蹤數 59,236" at bounding box center [853, 85] width 56 height 24
drag, startPoint x: 871, startPoint y: 90, endPoint x: 829, endPoint y: 91, distance: 42.0
click at [829, 91] on div "追蹤數 59,236" at bounding box center [853, 85] width 56 height 24
copy span "59,236"
drag, startPoint x: 923, startPoint y: 91, endPoint x: 886, endPoint y: 91, distance: 36.9
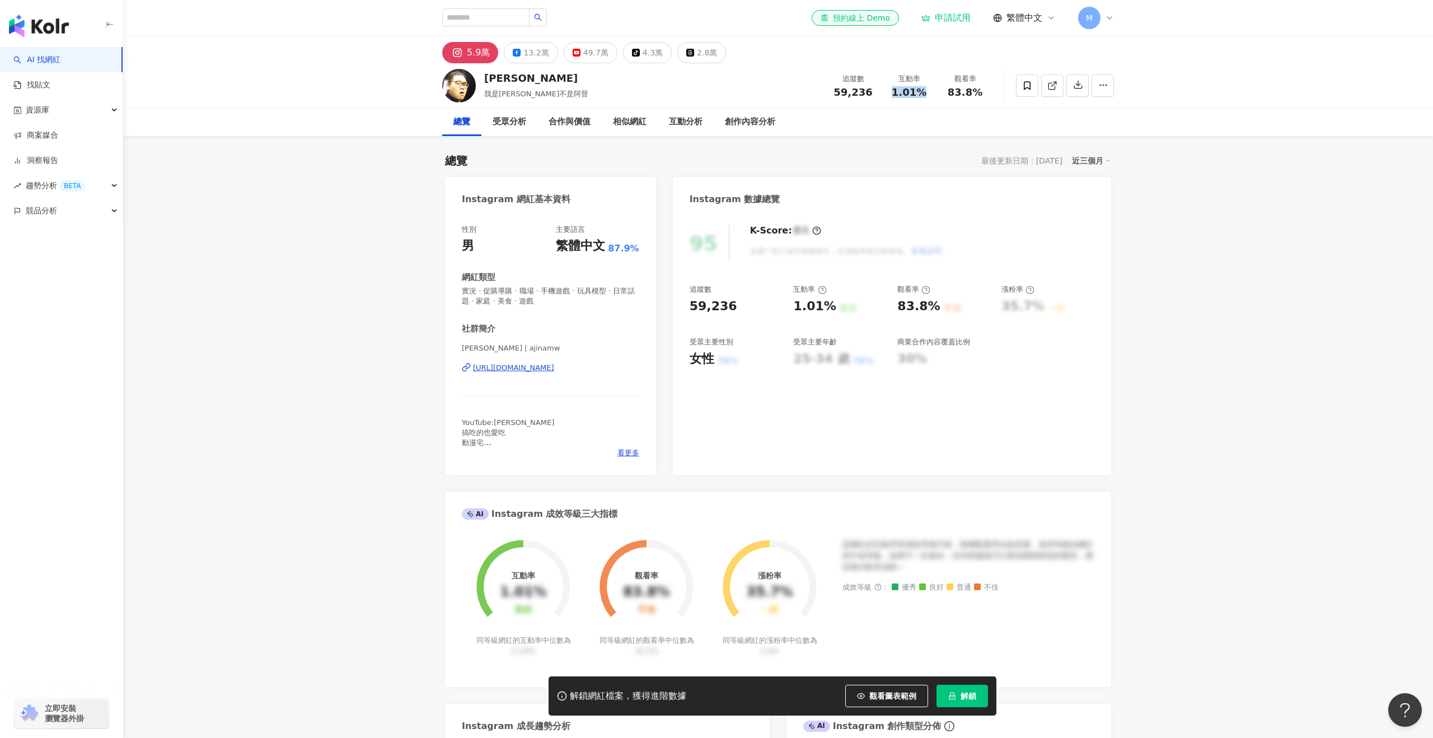
click at [886, 91] on div "互動率 1.01%" at bounding box center [909, 85] width 56 height 24
copy span "1.01%"
drag, startPoint x: 982, startPoint y: 89, endPoint x: 943, endPoint y: 92, distance: 38.7
click at [943, 92] on div "觀看率 83.8%" at bounding box center [965, 85] width 56 height 24
copy span "83.8%"
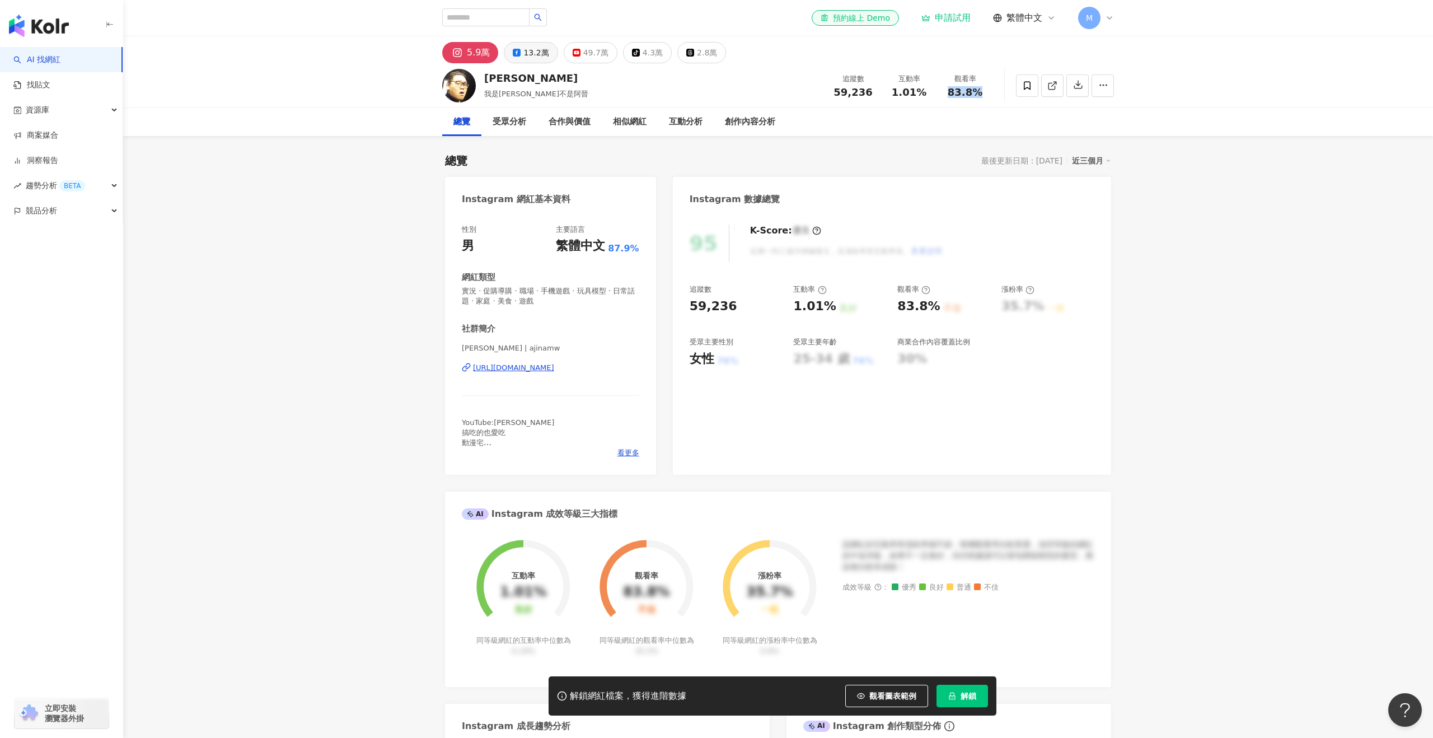
click at [533, 53] on div "13.2萬" at bounding box center [535, 53] width 25 height 16
click at [825, 91] on div "追蹤數 132,157" at bounding box center [850, 85] width 59 height 24
drag, startPoint x: 840, startPoint y: 91, endPoint x: 874, endPoint y: 91, distance: 33.0
click at [870, 95] on div "132,157" at bounding box center [851, 92] width 46 height 11
click at [874, 91] on div "132,157" at bounding box center [851, 92] width 46 height 11
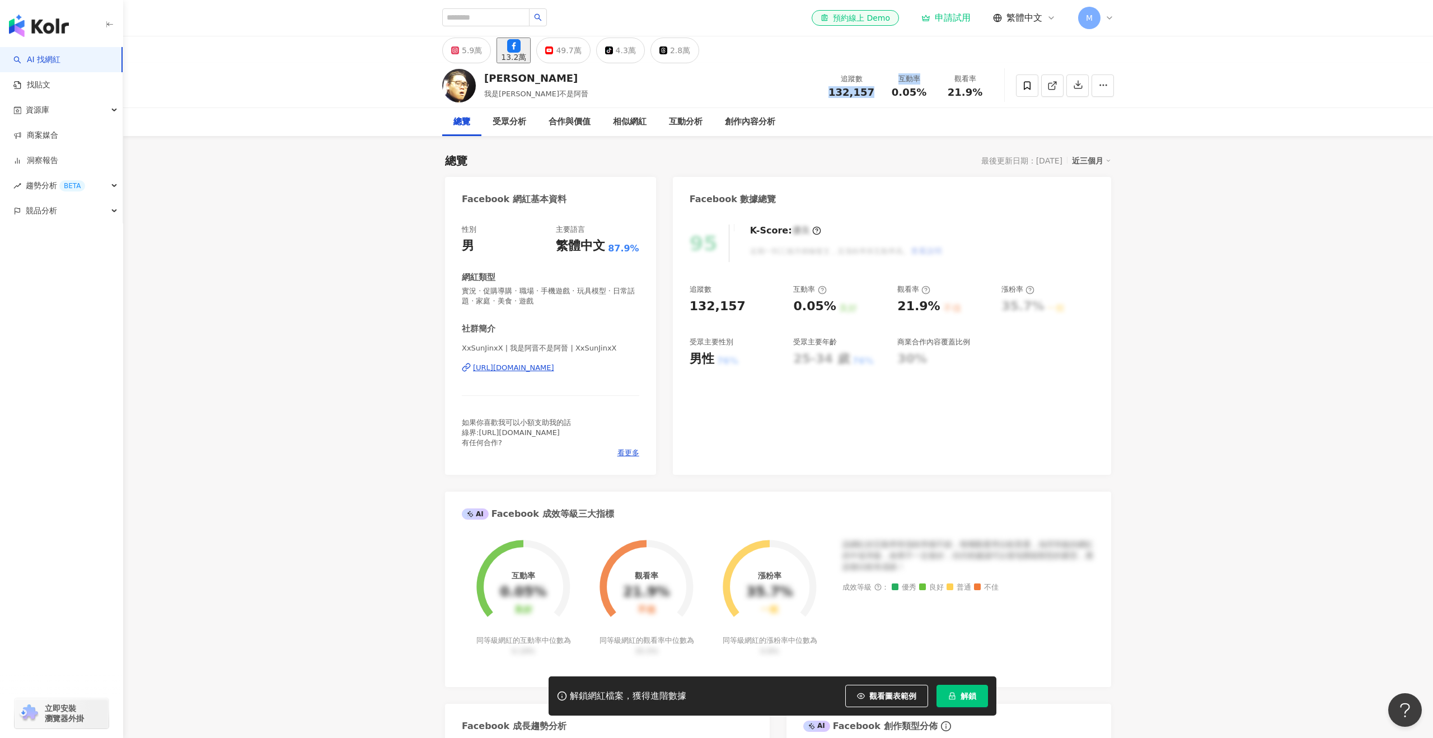
drag, startPoint x: 830, startPoint y: 91, endPoint x: 795, endPoint y: 77, distance: 38.4
click at [830, 91] on div "追蹤數 132,157" at bounding box center [850, 85] width 59 height 24
click at [581, 58] on div "49.7萬" at bounding box center [568, 51] width 25 height 16
drag, startPoint x: 878, startPoint y: 90, endPoint x: 830, endPoint y: 91, distance: 48.2
click at [830, 91] on div "追蹤數 497,000" at bounding box center [850, 85] width 59 height 24
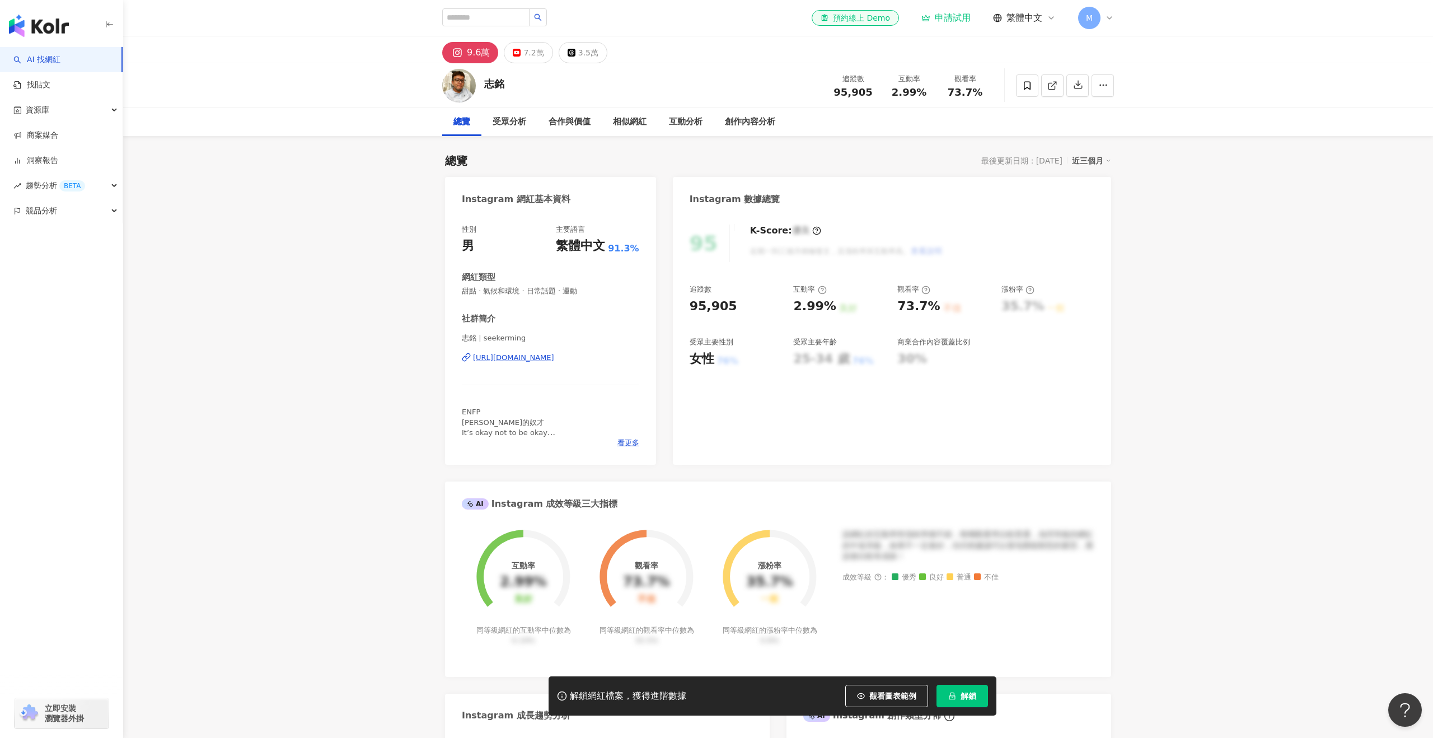
click at [520, 74] on div "志銘 追蹤數 95,905 互動率 2.99% 觀看率 73.7%" at bounding box center [778, 85] width 716 height 44
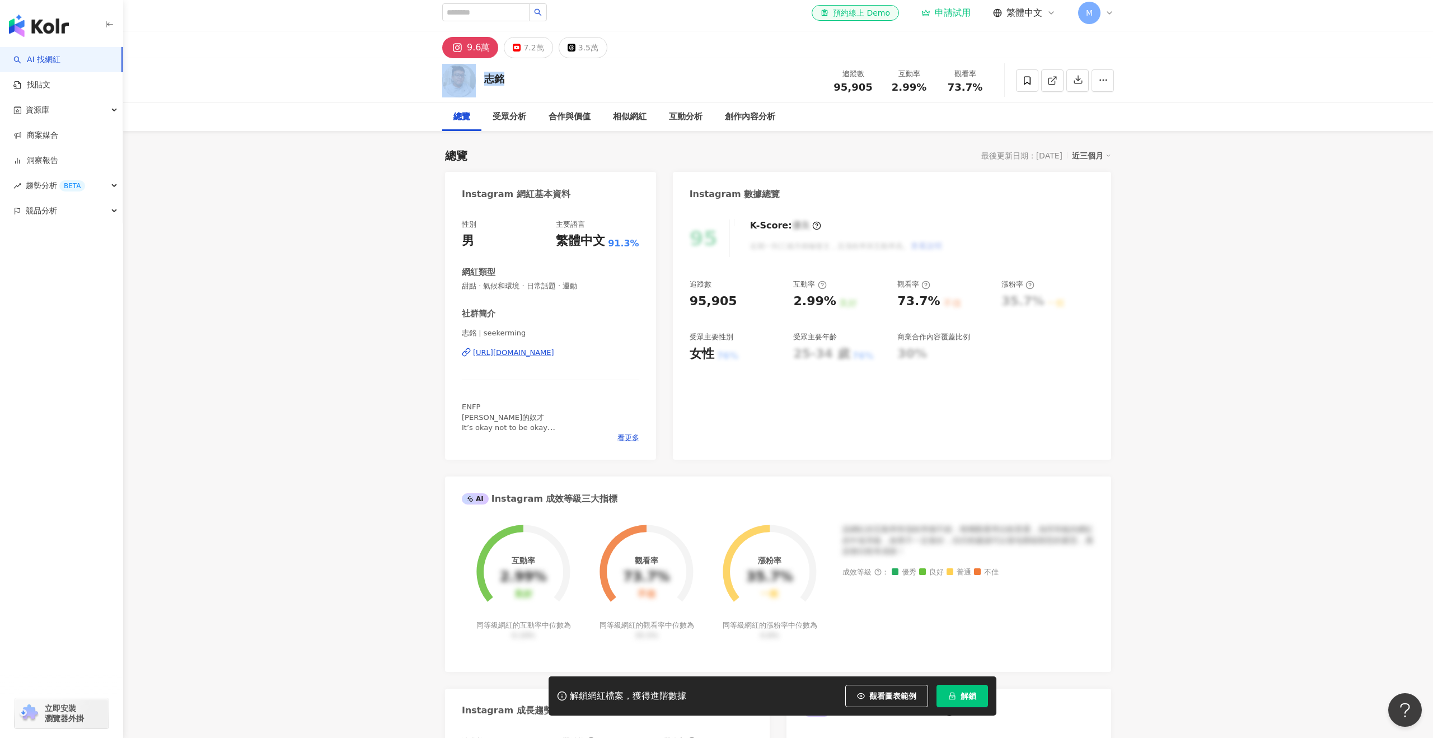
drag, startPoint x: 510, startPoint y: 77, endPoint x: 472, endPoint y: 76, distance: 38.1
click at [472, 76] on div "志銘 追蹤數 95,905 互動率 2.99% 觀看率 73.7%" at bounding box center [778, 80] width 716 height 44
click at [517, 78] on div "志銘 追蹤數 95,905 互動率 2.99% 觀看率 73.7%" at bounding box center [778, 81] width 716 height 44
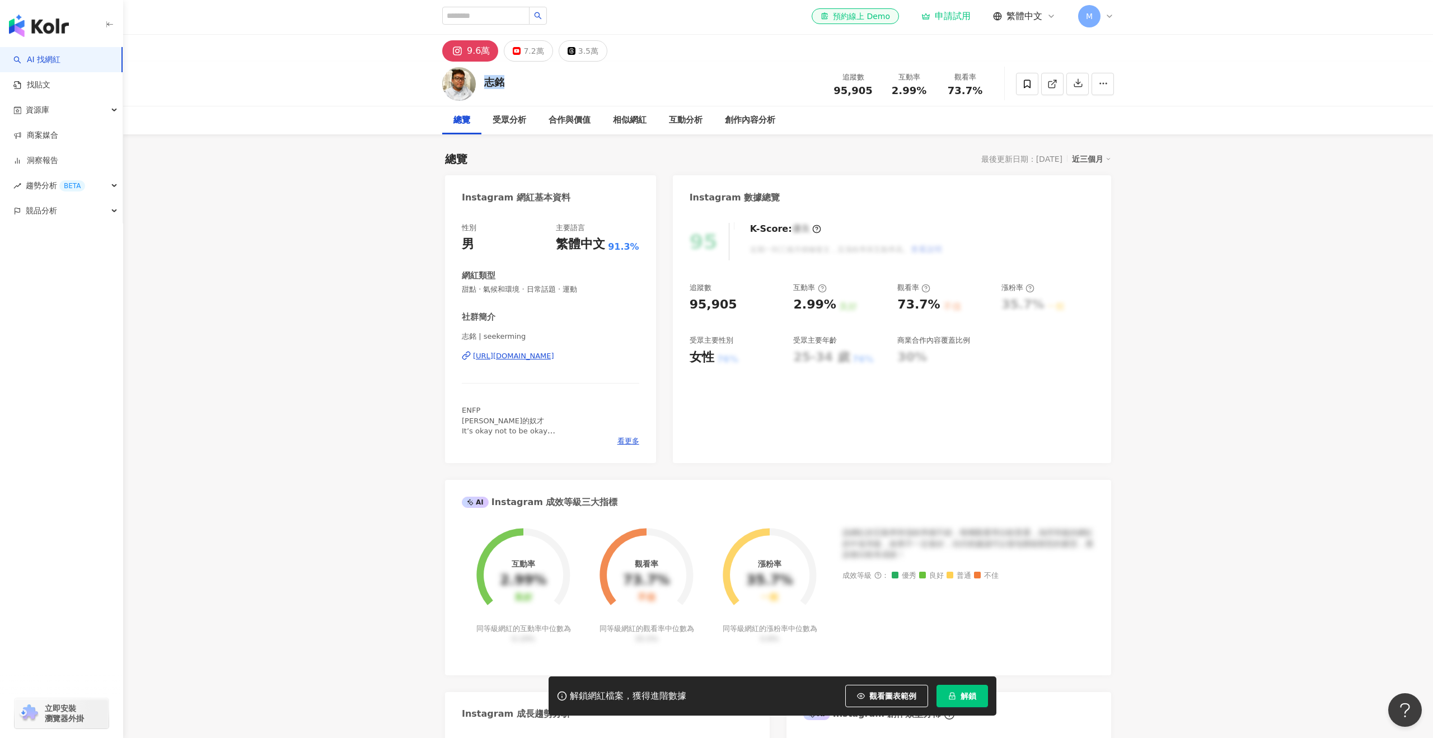
drag, startPoint x: 517, startPoint y: 78, endPoint x: 486, endPoint y: 79, distance: 31.4
click at [486, 79] on div "志銘 追蹤數 95,905 互動率 2.99% 觀看率 73.7%" at bounding box center [778, 84] width 716 height 44
copy div "志銘"
click at [868, 90] on span "95,905" at bounding box center [852, 89] width 39 height 12
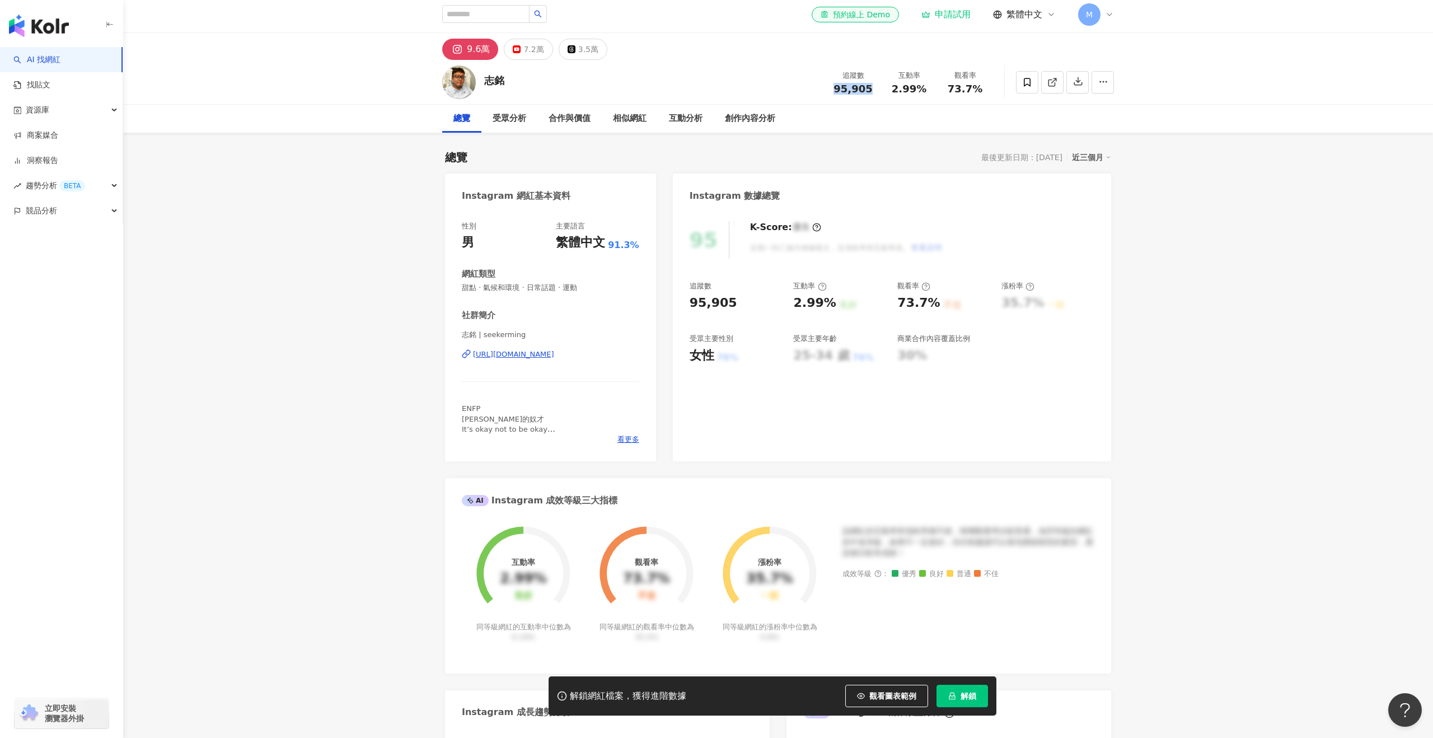
drag, startPoint x: 868, startPoint y: 90, endPoint x: 834, endPoint y: 93, distance: 34.8
click at [834, 93] on div "95,905" at bounding box center [853, 88] width 43 height 11
copy span "95,905"
drag, startPoint x: 918, startPoint y: 88, endPoint x: 889, endPoint y: 88, distance: 29.1
click at [889, 88] on div "2.99%" at bounding box center [908, 88] width 43 height 11
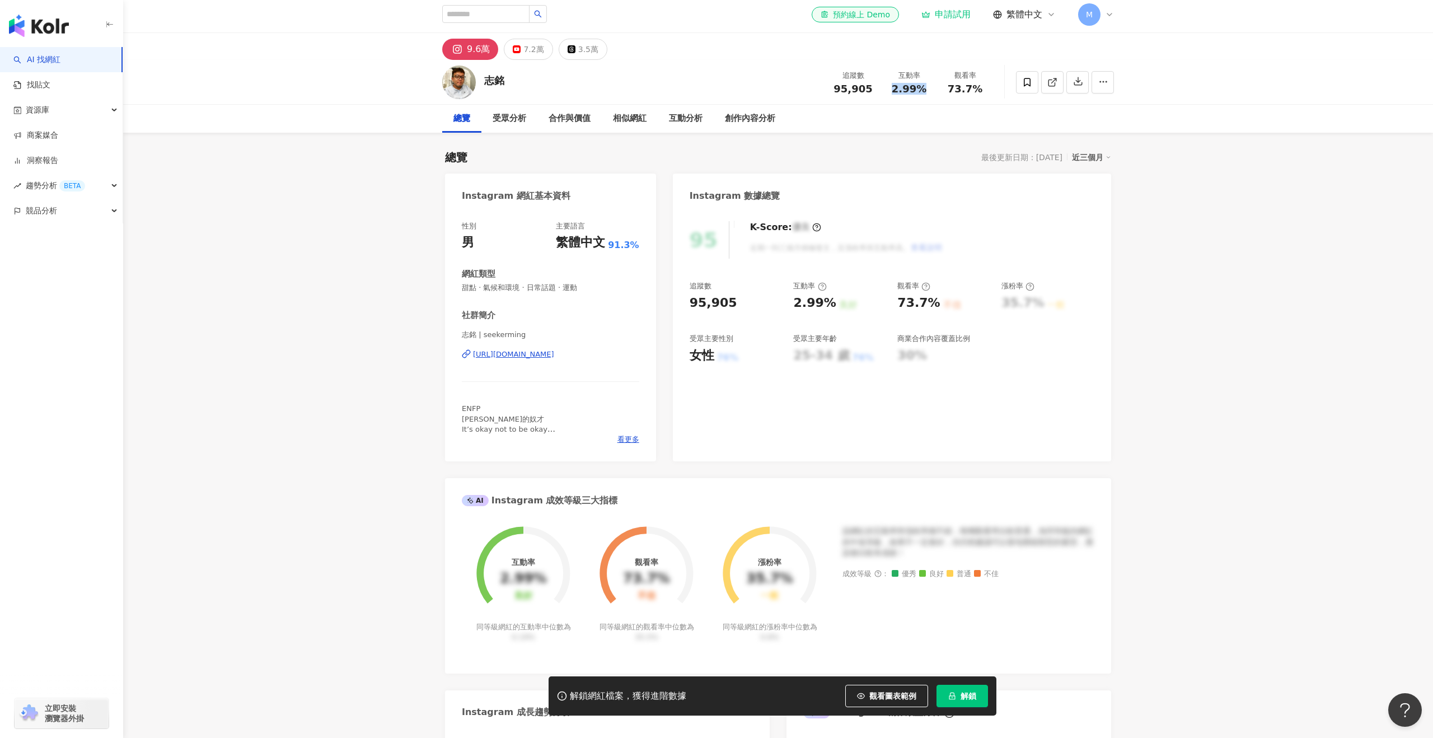
copy span "2.99%"
drag, startPoint x: 986, startPoint y: 87, endPoint x: 936, endPoint y: 87, distance: 50.4
click at [936, 87] on div "追蹤數 95,905 互動率 2.99% 觀看率 73.7%" at bounding box center [909, 81] width 168 height 33
click at [971, 87] on span "73.7%" at bounding box center [964, 88] width 35 height 11
drag, startPoint x: 951, startPoint y: 87, endPoint x: 978, endPoint y: 88, distance: 26.9
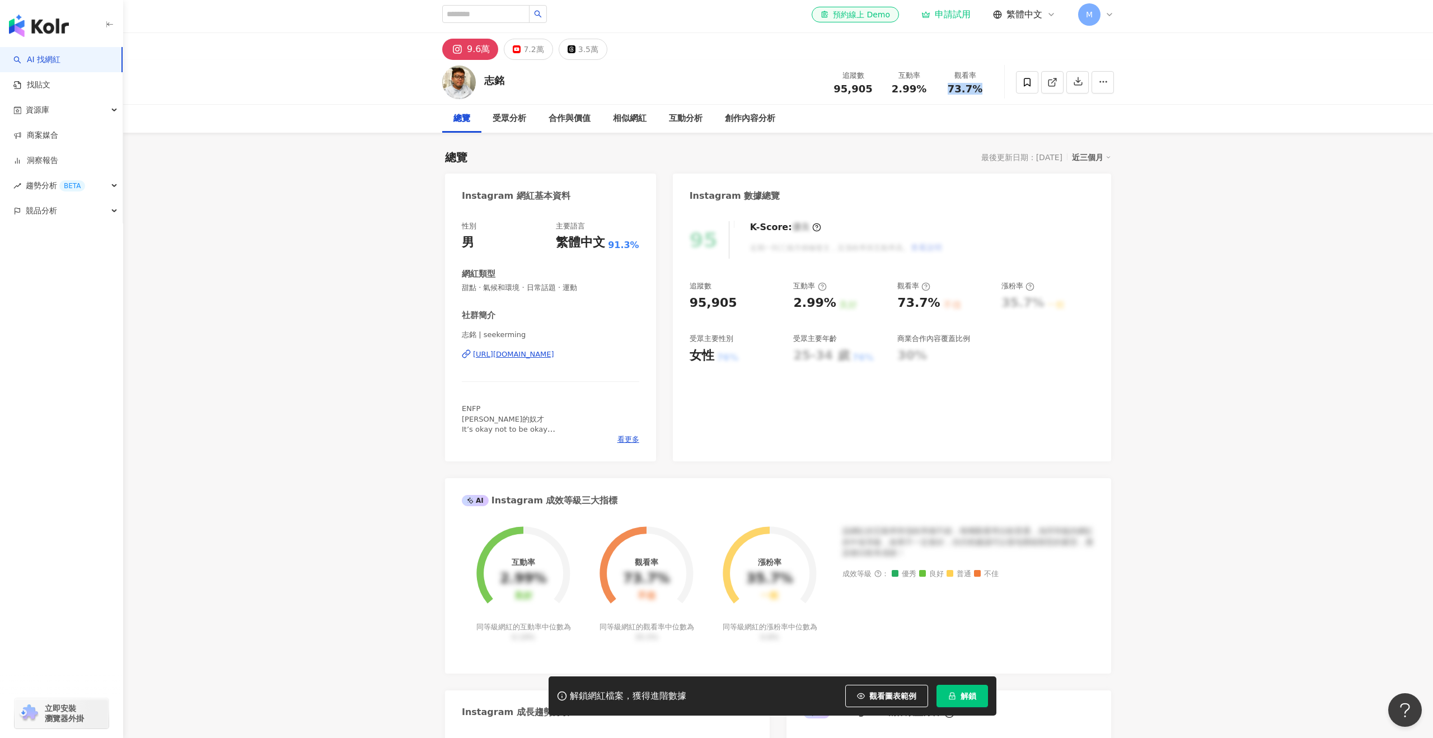
click at [978, 88] on span "73.7%" at bounding box center [964, 88] width 35 height 11
copy span "73.7%"
drag, startPoint x: 456, startPoint y: 354, endPoint x: 637, endPoint y: 361, distance: 181.5
click at [637, 361] on div "性別 男 主要語言 繁體中文 91.3% 網紅類型 甜點 · 氣候和環境 · 日常話題 · 運動 社群簡介 志銘 | seekerming https://w…" at bounding box center [550, 335] width 211 height 251
copy div "https://www.instagram.com/seekerming/"
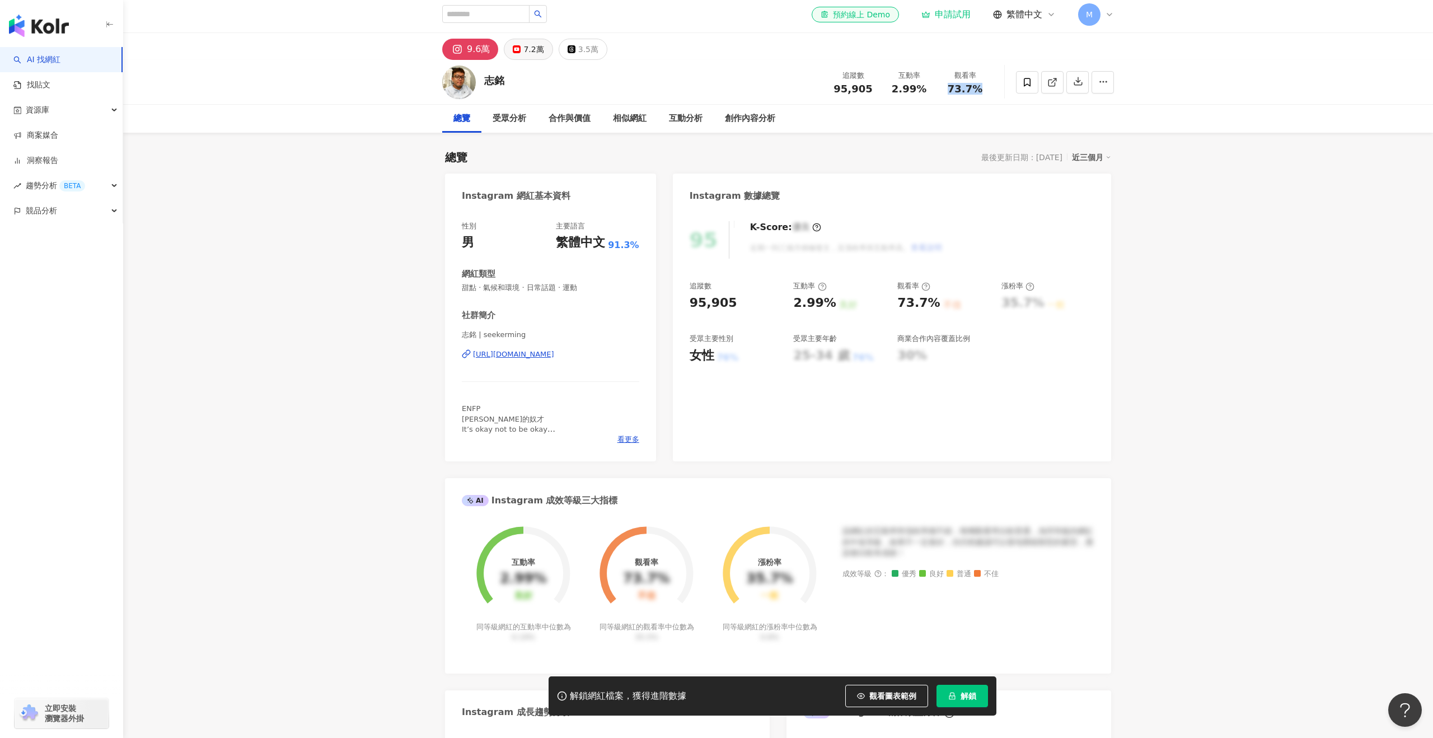
click at [541, 46] on button "7.2萬" at bounding box center [528, 49] width 49 height 21
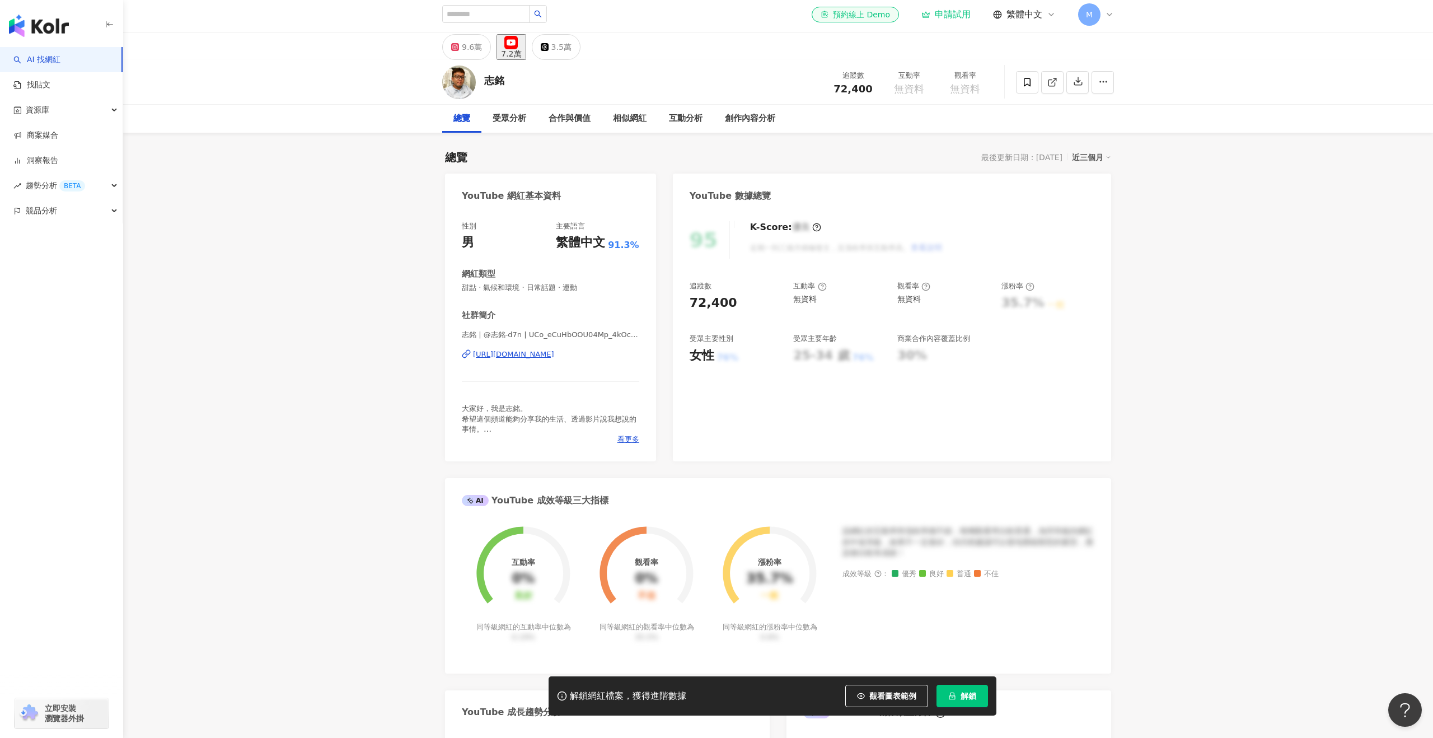
click at [830, 91] on div "追蹤數 72,400" at bounding box center [853, 82] width 56 height 24
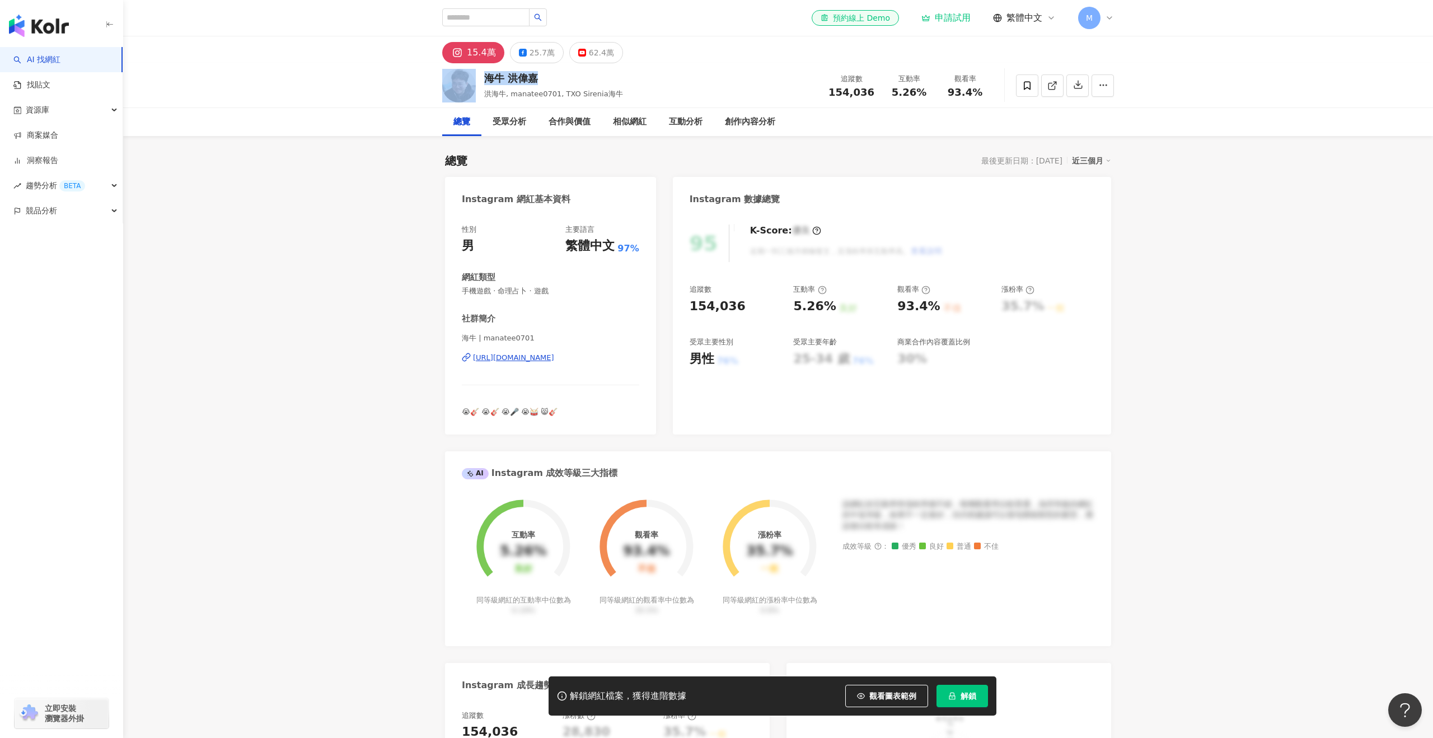
drag, startPoint x: 536, startPoint y: 78, endPoint x: 478, endPoint y: 76, distance: 58.3
click at [478, 76] on div "海牛 洪偉嘉 洪海牛, manatee0701, TXO Sirenia海牛 追蹤數 154,036 互動率 5.26% 觀看率 93.4%" at bounding box center [778, 85] width 716 height 44
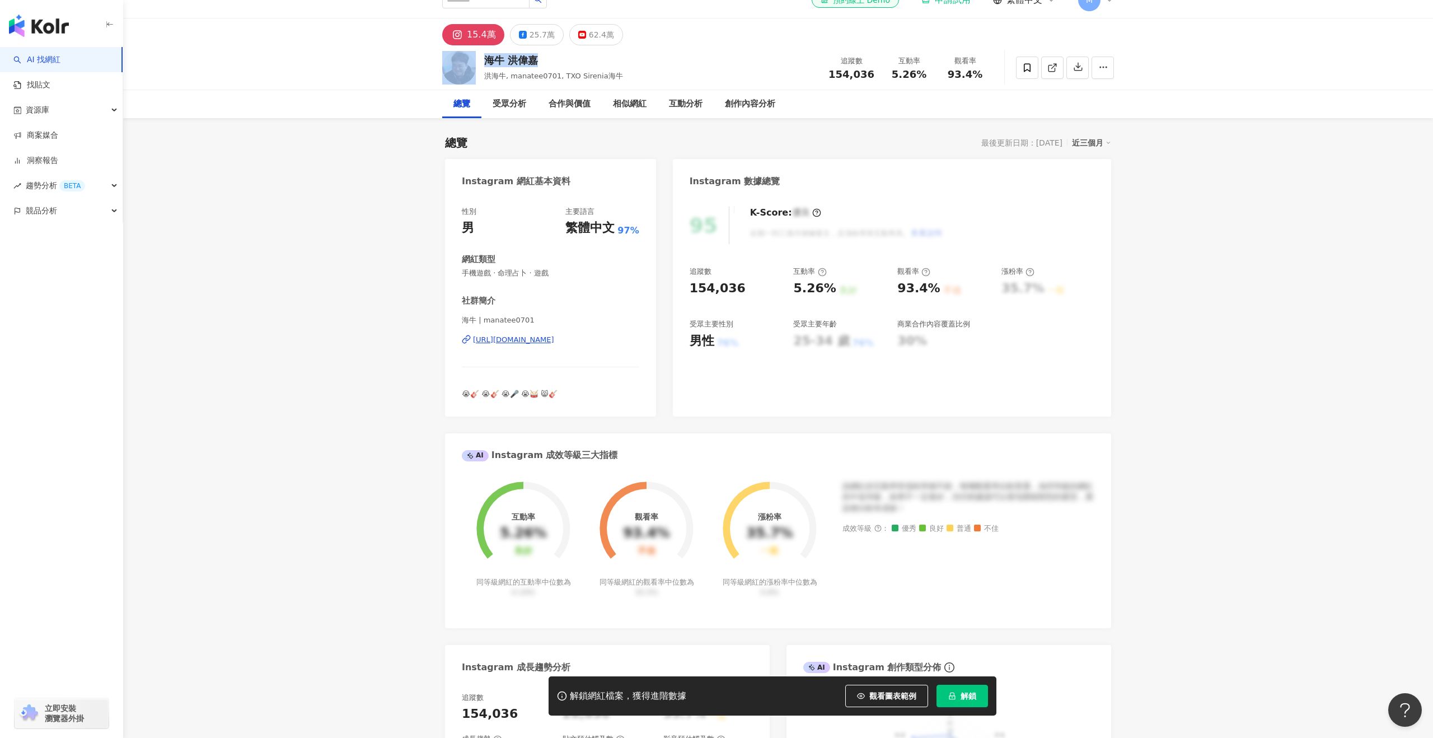
copy div "海牛 洪偉嘉"
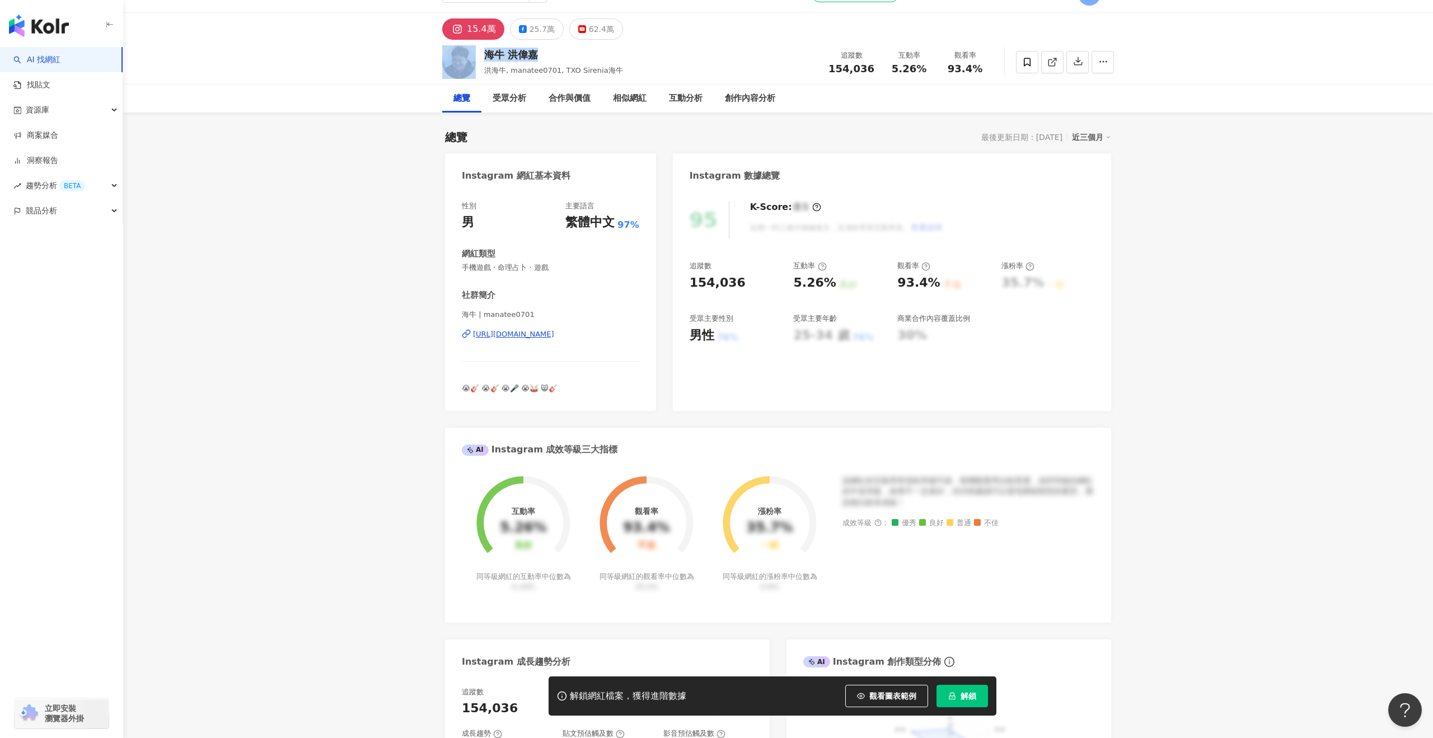
scroll to position [24, 0]
drag, startPoint x: 875, startPoint y: 65, endPoint x: 828, endPoint y: 67, distance: 46.5
click at [828, 67] on div "追蹤數 154,036" at bounding box center [850, 61] width 59 height 24
copy span "154,036"
click at [922, 65] on span "5.26%" at bounding box center [908, 68] width 35 height 11
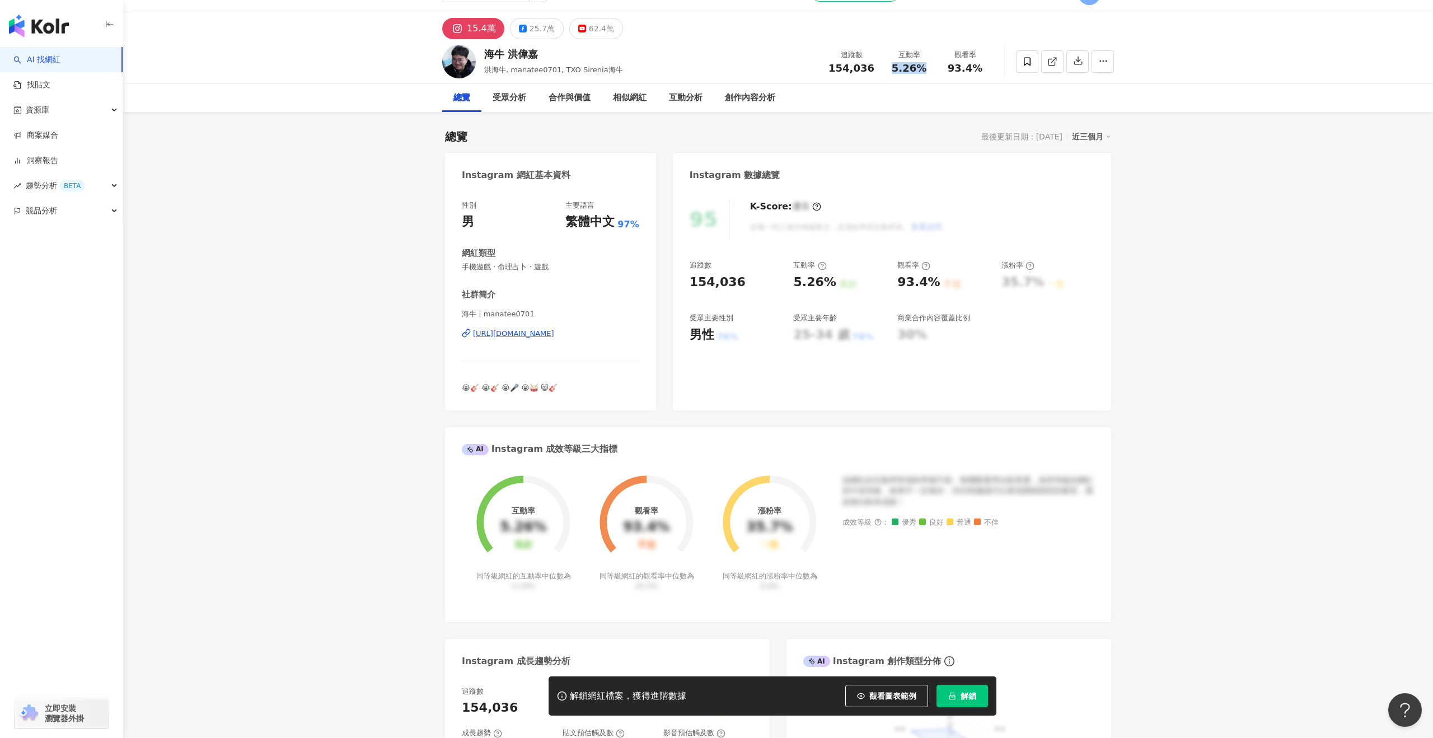
drag, startPoint x: 922, startPoint y: 65, endPoint x: 890, endPoint y: 69, distance: 32.6
click at [890, 69] on div "5.26%" at bounding box center [908, 68] width 43 height 11
copy span "5.26%"
click at [976, 68] on span "93.4%" at bounding box center [964, 68] width 35 height 11
drag, startPoint x: 982, startPoint y: 68, endPoint x: 927, endPoint y: 66, distance: 55.4
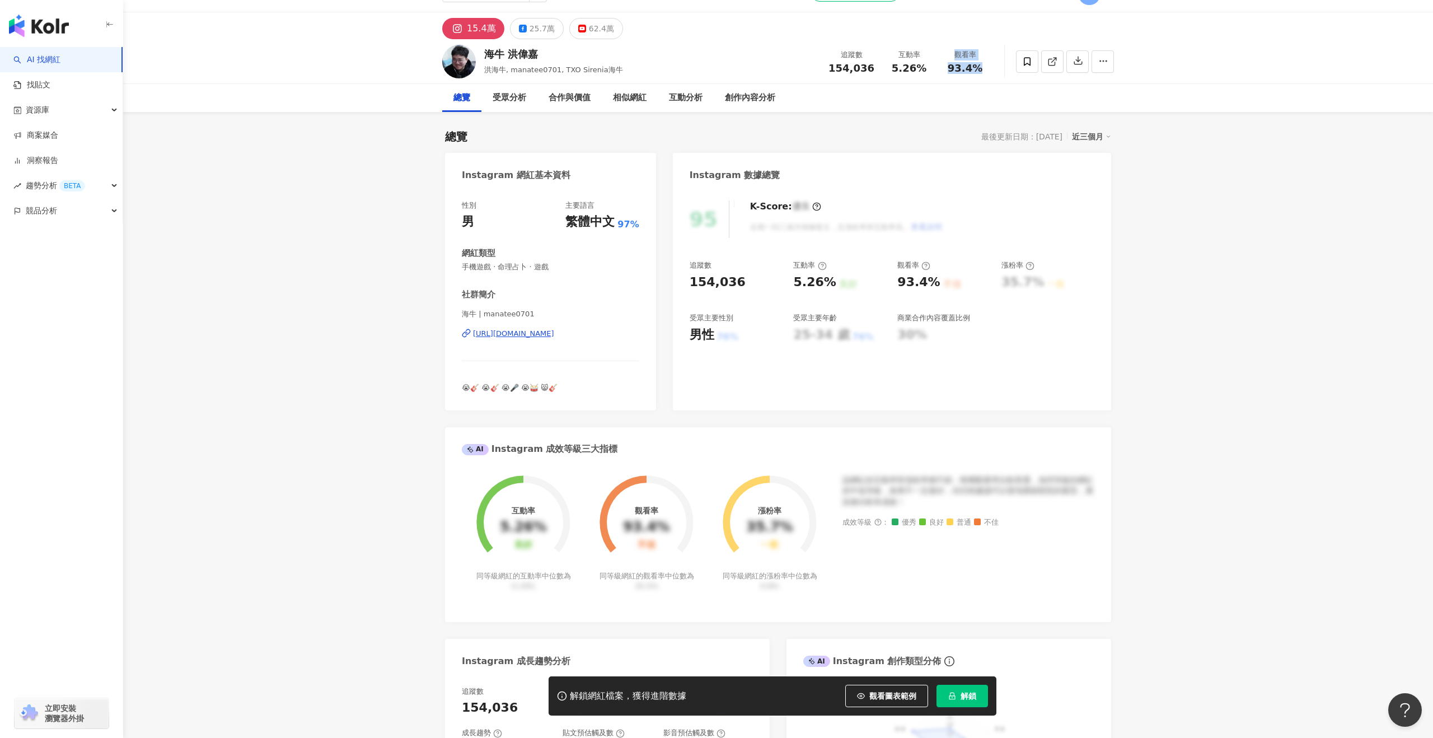
click at [927, 66] on div "追蹤數 154,036 互動率 5.26% 觀看率 93.4%" at bounding box center [906, 61] width 171 height 33
click at [967, 66] on span "93.4%" at bounding box center [964, 68] width 35 height 11
drag, startPoint x: 952, startPoint y: 67, endPoint x: 982, endPoint y: 67, distance: 30.2
click at [982, 67] on div "93.4%" at bounding box center [964, 68] width 43 height 11
copy span "93.4%"
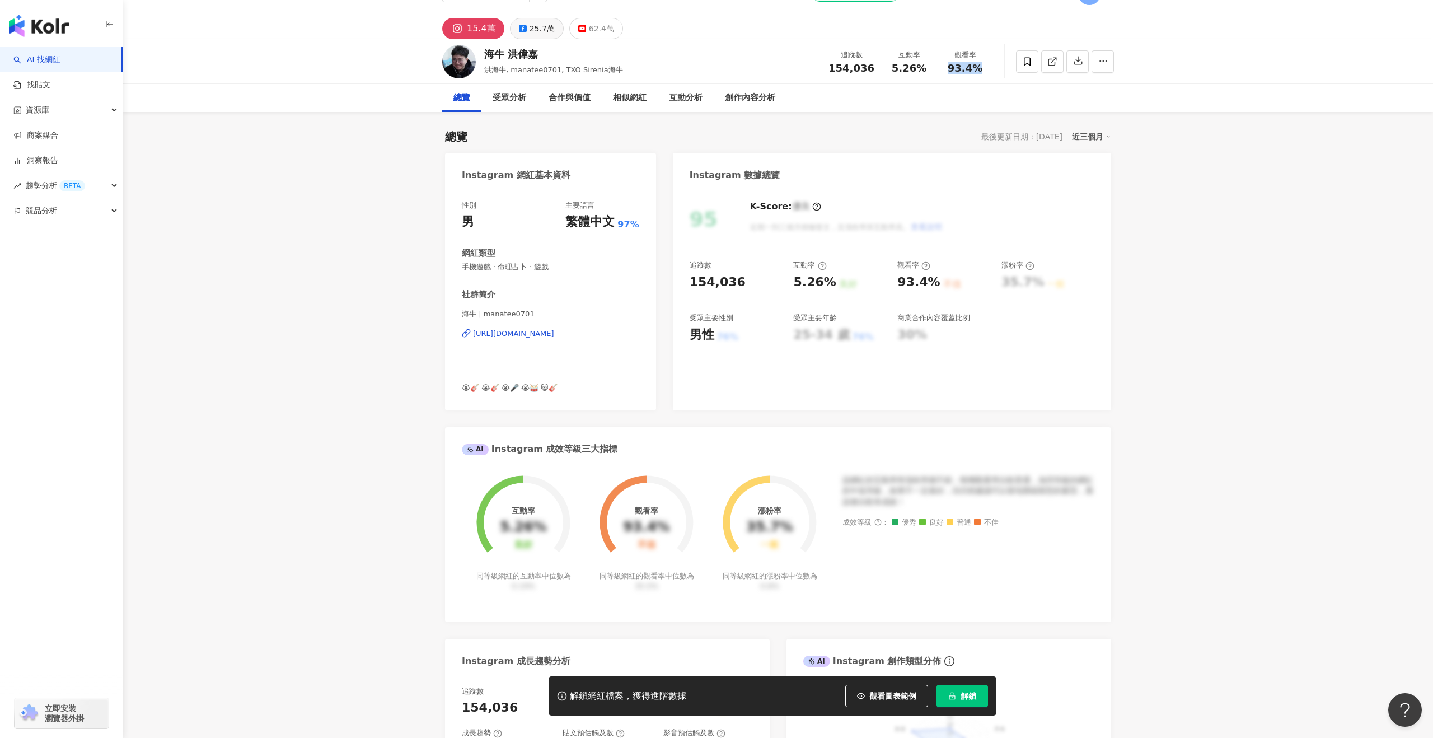
click at [529, 28] on div "25.7萬" at bounding box center [541, 29] width 25 height 16
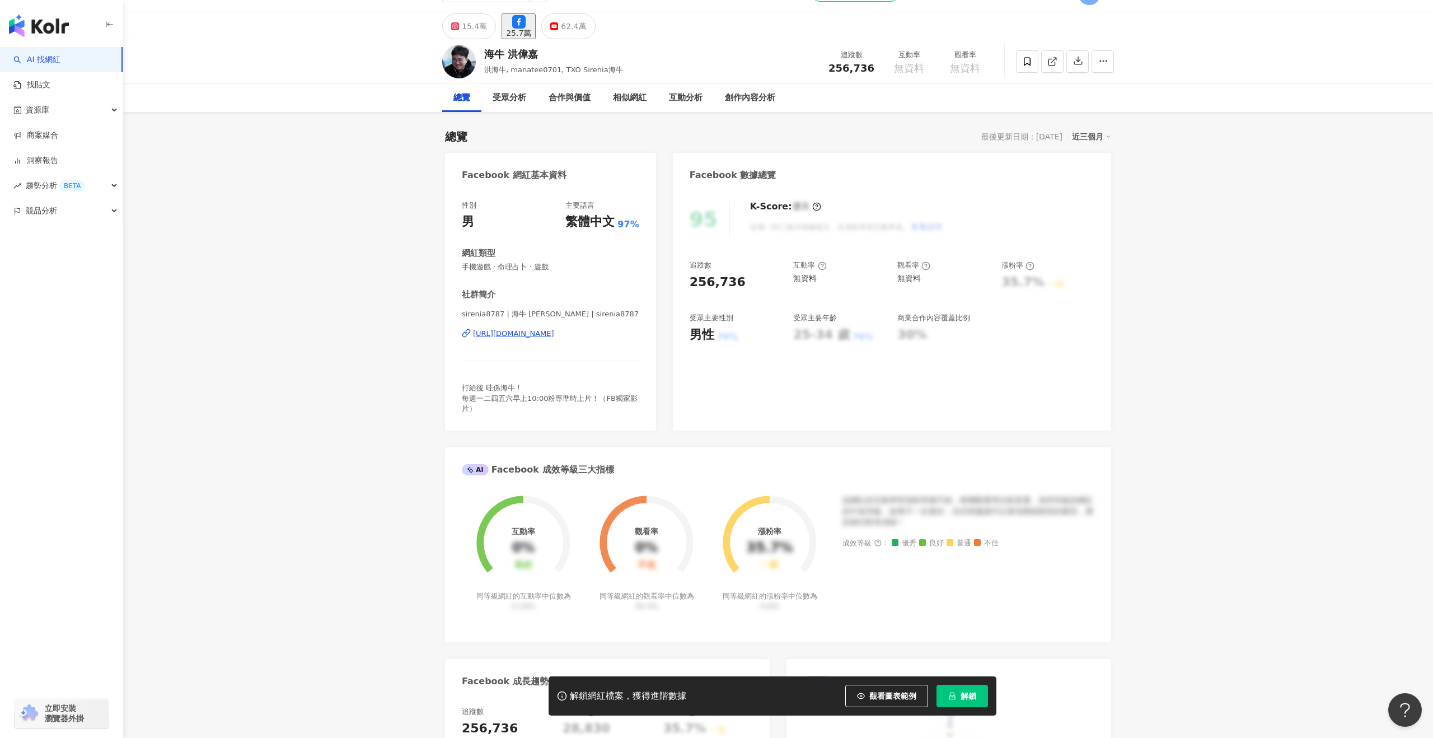
click at [824, 67] on div "海牛 洪偉嘉 洪海牛, manatee0701, TXO Sirenia海牛 追蹤數 256,736 互動率 無資料 觀看率 無資料" at bounding box center [778, 61] width 716 height 44
drag, startPoint x: 825, startPoint y: 66, endPoint x: 876, endPoint y: 67, distance: 50.9
click at [874, 67] on div "追蹤數 256,736" at bounding box center [850, 61] width 59 height 24
click at [586, 31] on div "62.4萬" at bounding box center [573, 26] width 25 height 16
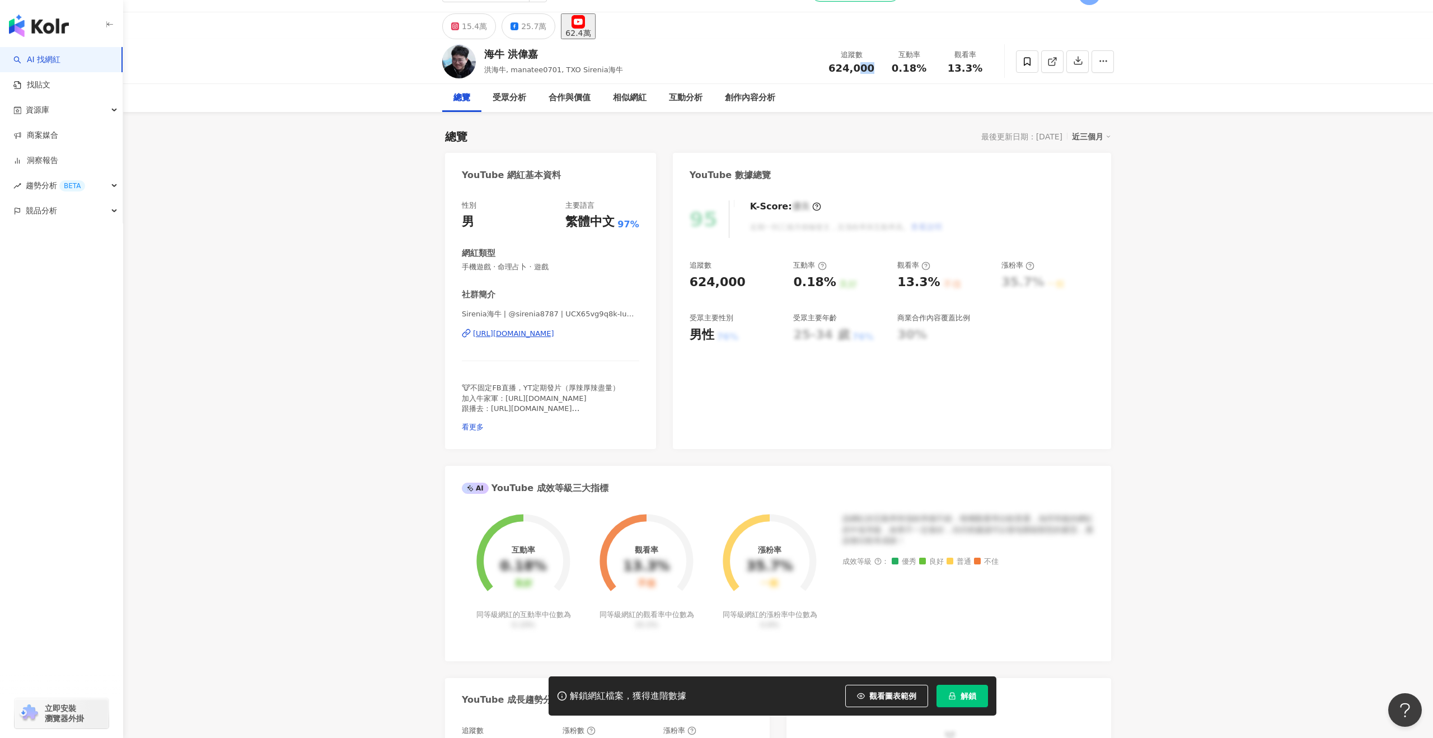
drag, startPoint x: 862, startPoint y: 67, endPoint x: 818, endPoint y: 65, distance: 44.8
click at [818, 65] on div "海牛 洪偉嘉 洪海牛, manatee0701, TXO Sirenia海牛 追蹤數 624,000 互動率 0.18% 觀看率 13.3%" at bounding box center [778, 61] width 716 height 44
click at [459, 29] on button "15.4萬" at bounding box center [469, 26] width 54 height 26
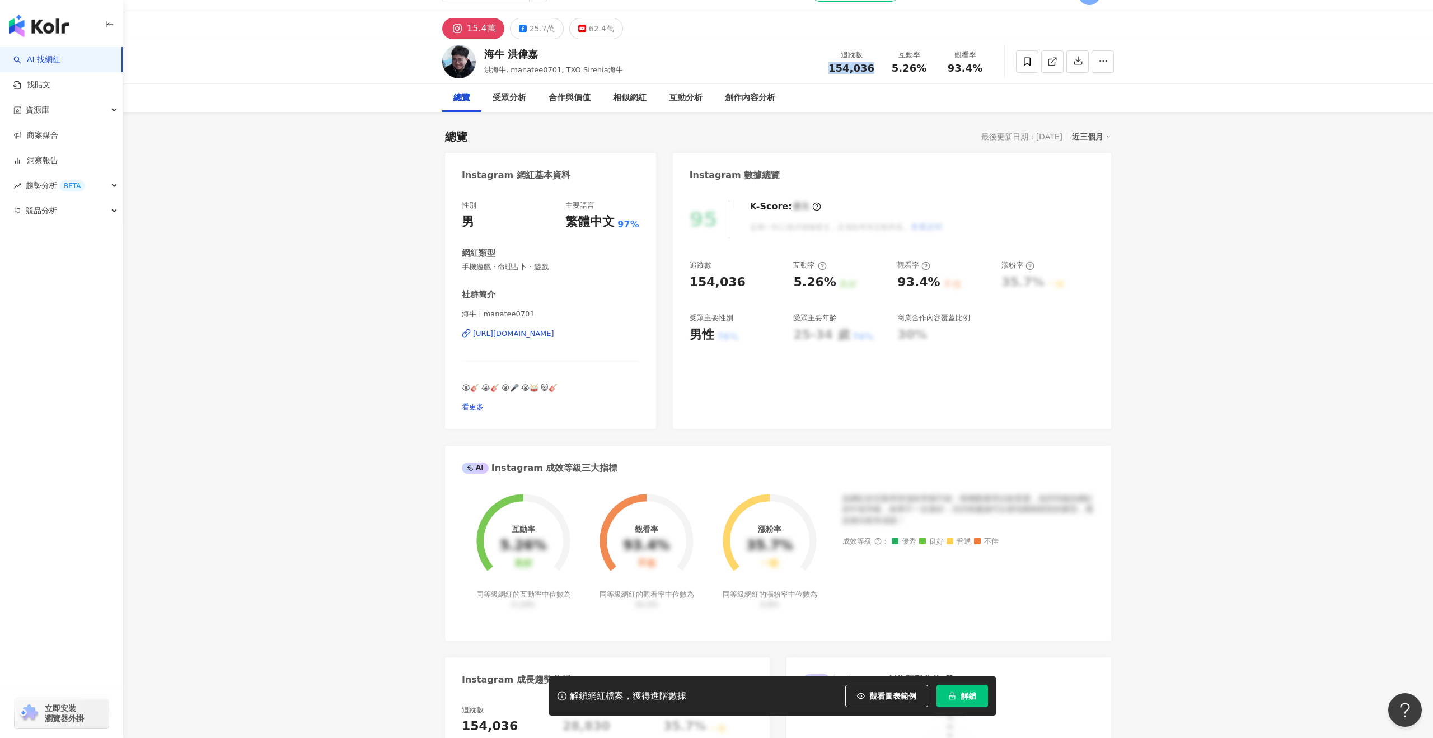
drag, startPoint x: 547, startPoint y: 336, endPoint x: 632, endPoint y: 334, distance: 84.5
click at [632, 333] on div "性別 男 主要語言 繁體中文 97% 網紅類型 手機遊戲 · 命理占卜 · 遊戲 社群簡介 海牛 | manatee0701 https://www.inst…" at bounding box center [550, 309] width 211 height 240
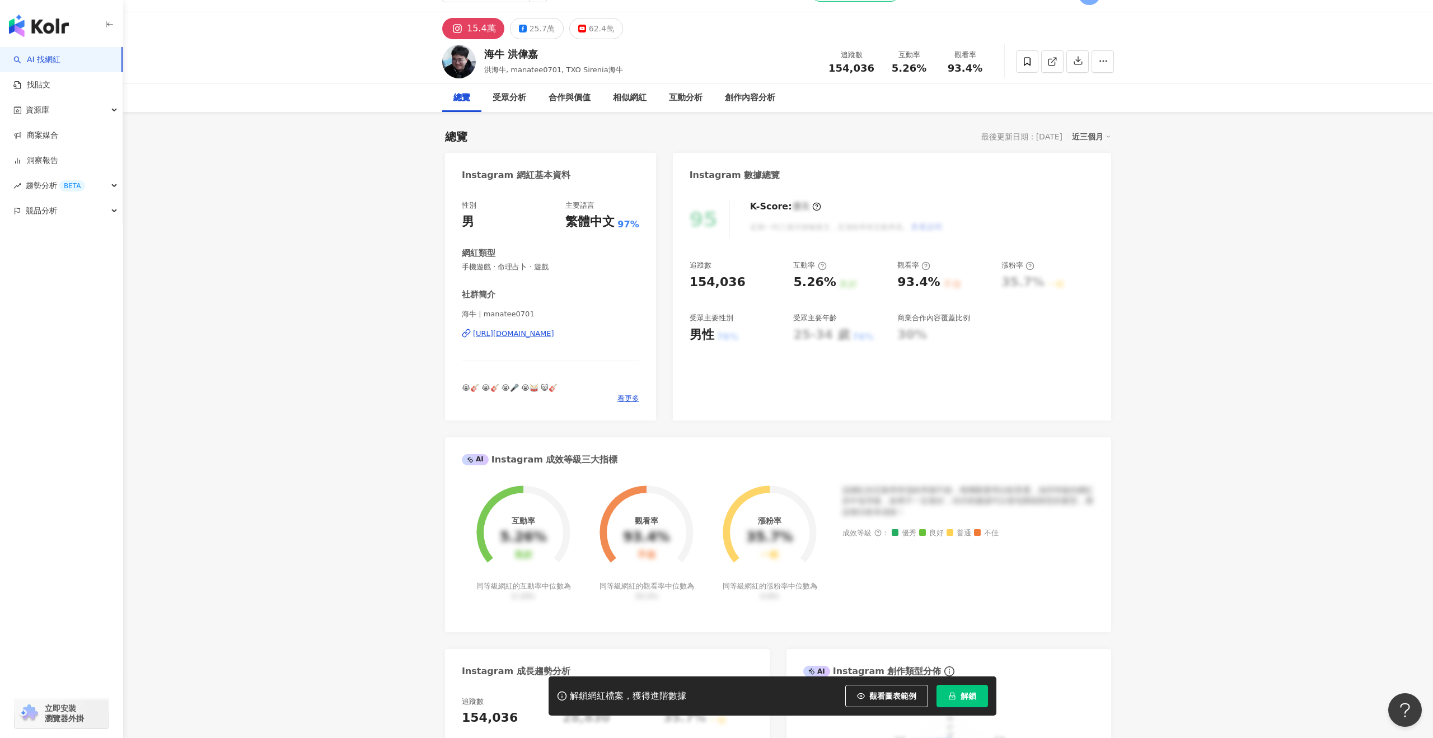
scroll to position [24, 0]
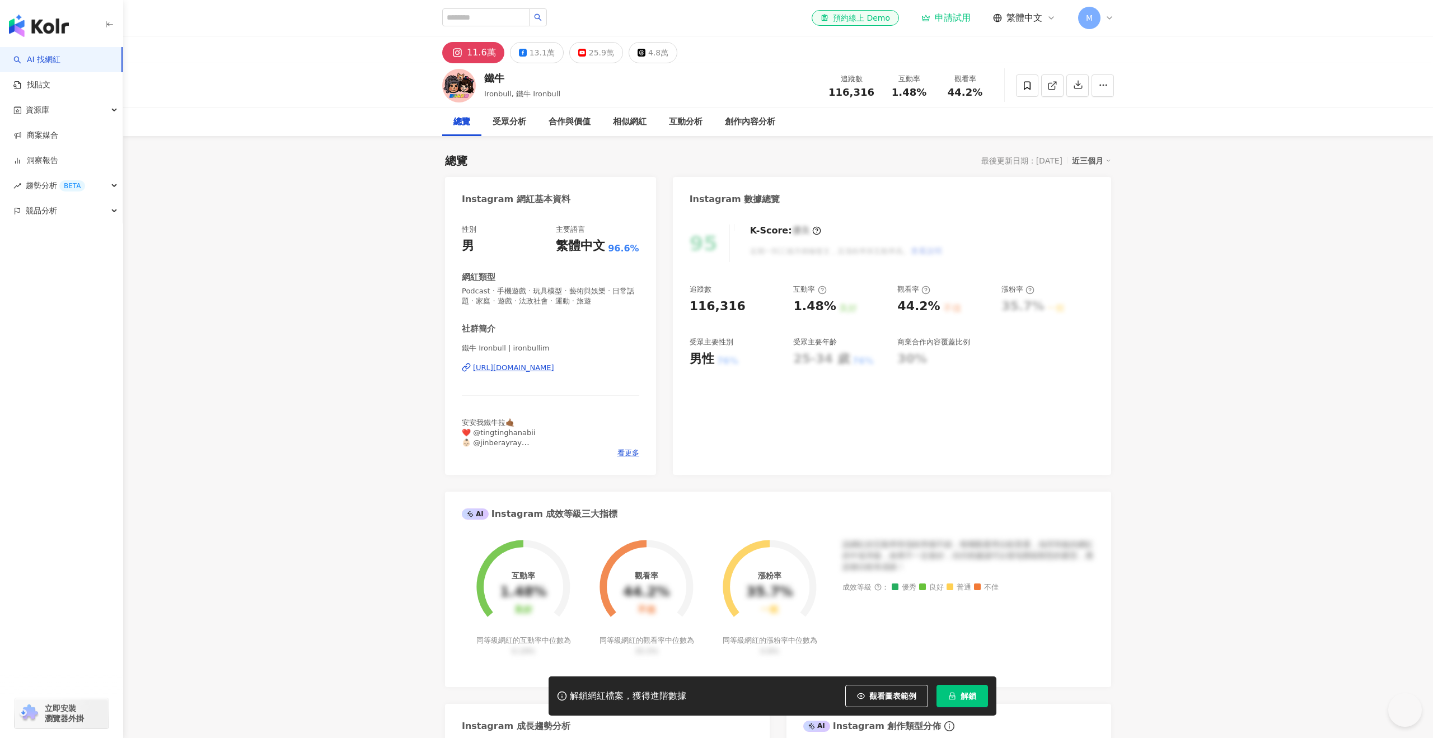
click at [823, 88] on div "鐵牛 Ironbull, 鐵牛 Ironbull 追蹤數 116,316 互動率 1.48% 觀看率 44.2%" at bounding box center [778, 85] width 716 height 44
drag, startPoint x: 516, startPoint y: 79, endPoint x: 464, endPoint y: 74, distance: 52.3
click at [464, 74] on div "鐵牛 Ironbull, 鐵牛 Ironbull 追蹤數 116,316 互動率 1.48% 觀看率 44.2%" at bounding box center [778, 85] width 716 height 44
copy div "鐵牛"
drag, startPoint x: 890, startPoint y: 91, endPoint x: 928, endPoint y: 91, distance: 38.6
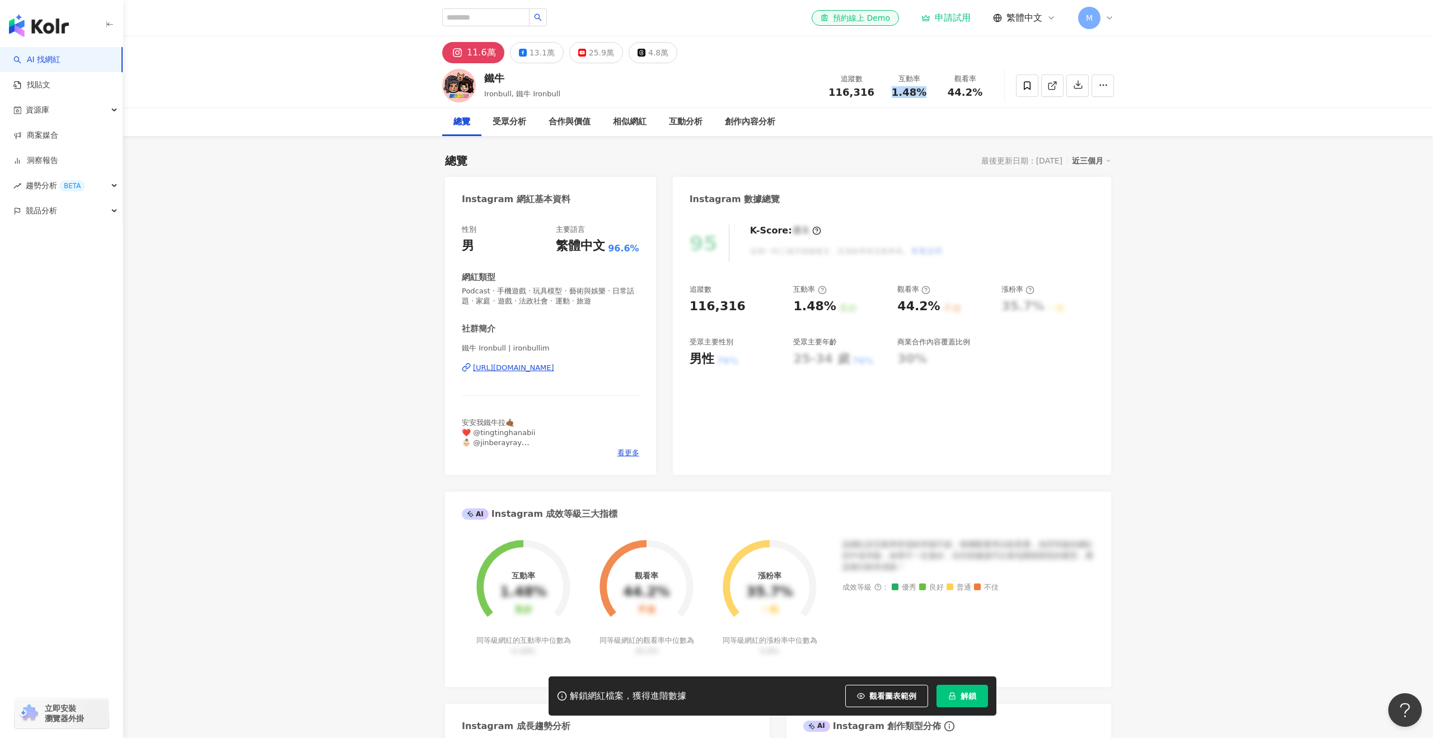
click at [928, 91] on div "1.48%" at bounding box center [908, 92] width 43 height 11
copy span "1.48%"
drag, startPoint x: 982, startPoint y: 92, endPoint x: 940, endPoint y: 92, distance: 42.5
click at [940, 92] on div "觀看率 44.2%" at bounding box center [965, 85] width 56 height 24
copy span "44.2%"
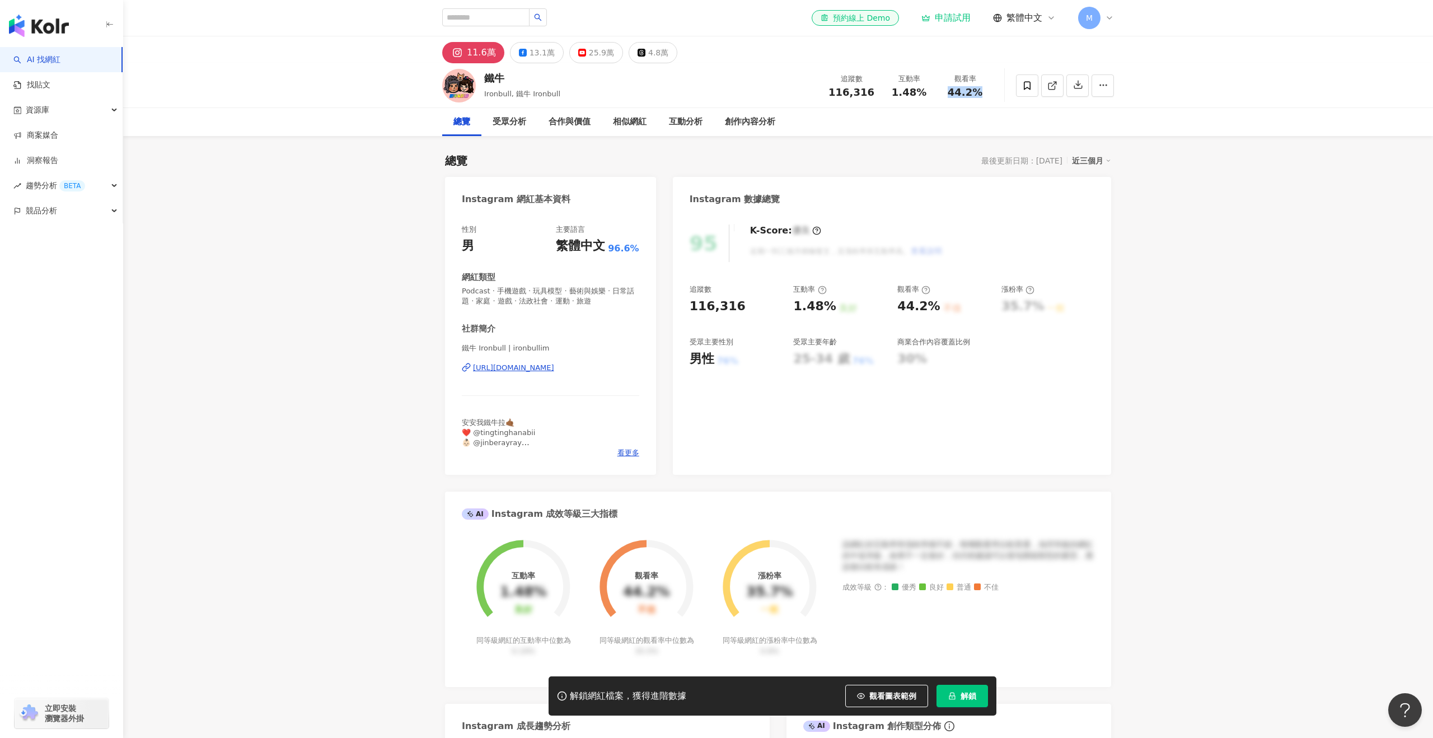
drag, startPoint x: 461, startPoint y: 367, endPoint x: 621, endPoint y: 370, distance: 160.6
click at [621, 370] on div "性別 男 主要語言 繁體中文 96.6% 網紅類型 Podcast · 手機遊戲 · 玩具模型 · 藝術與娛樂 · 日常話題 · 家庭 · 遊戲 · 法政社會…" at bounding box center [550, 343] width 211 height 261
copy div "[URL][DOMAIN_NAME]"
click at [529, 51] on div "13.1萬" at bounding box center [541, 53] width 25 height 16
drag, startPoint x: 873, startPoint y: 92, endPoint x: 816, endPoint y: 91, distance: 56.5
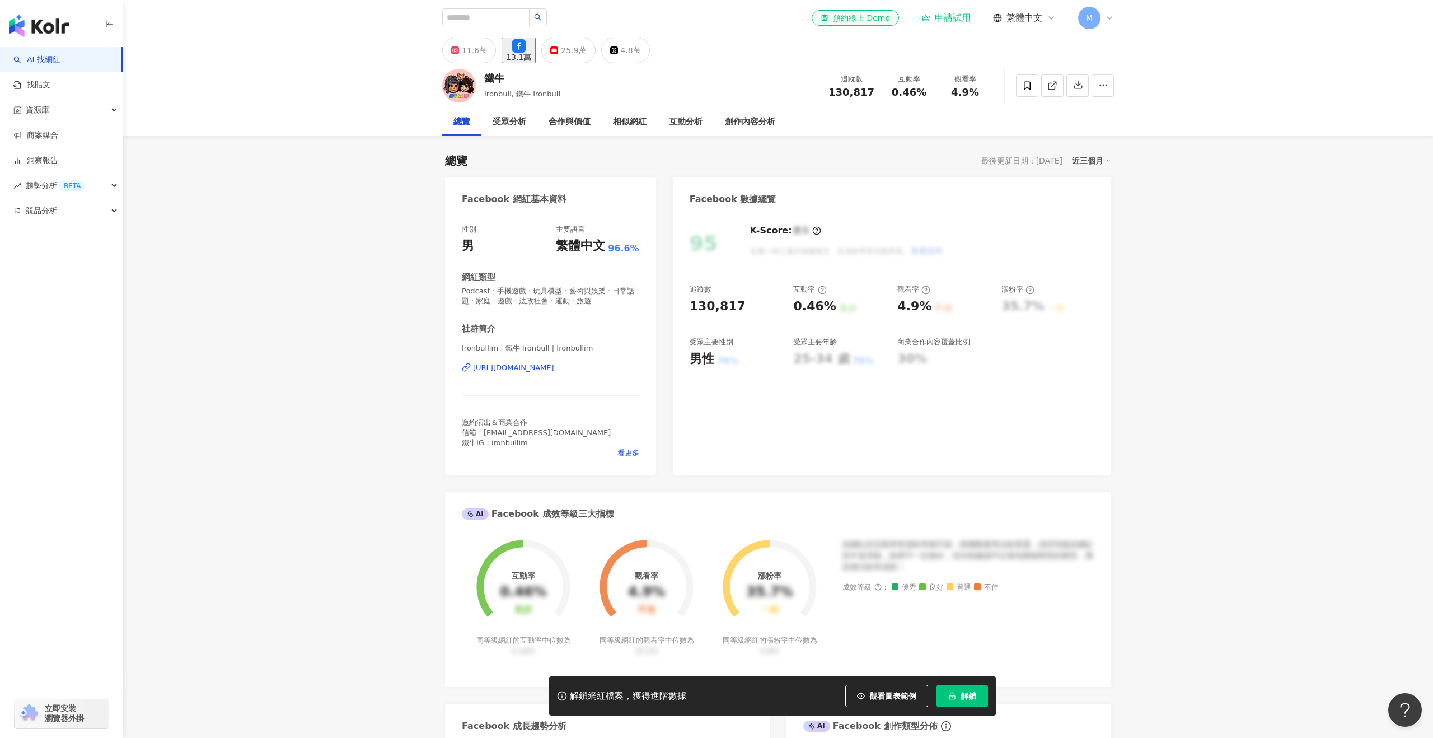
click at [816, 91] on div "鐵牛 Ironbull, 鐵牛 Ironbull 追蹤數 130,817 互動率 0.46% 觀看率 4.9%" at bounding box center [778, 85] width 716 height 44
click at [586, 50] on div "25.9萬" at bounding box center [573, 51] width 25 height 16
click at [586, 55] on div "25.9萬" at bounding box center [573, 51] width 25 height 16
click at [838, 79] on div "追蹤數 259,000" at bounding box center [850, 85] width 59 height 24
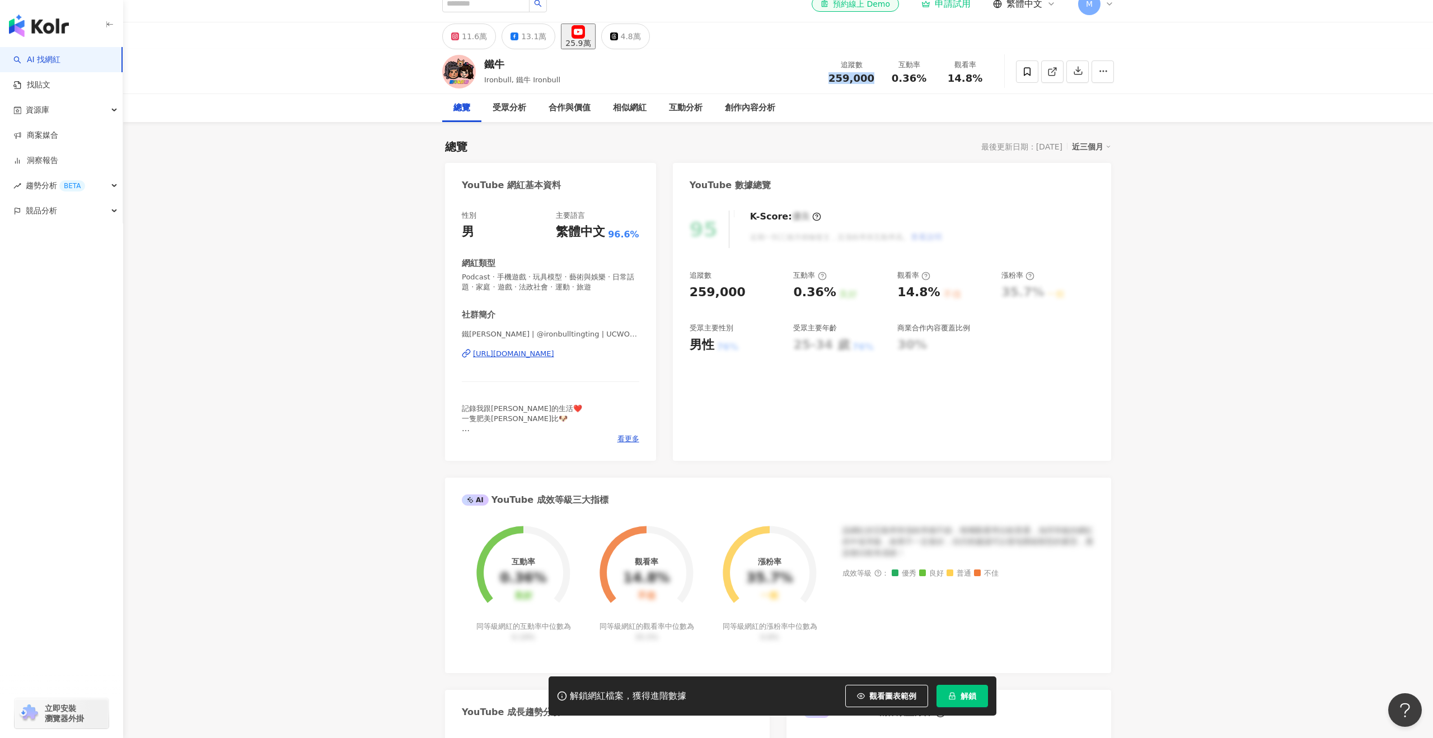
drag, startPoint x: 837, startPoint y: 76, endPoint x: 880, endPoint y: 76, distance: 43.1
click at [880, 76] on div "追蹤數 259,000 互動率 0.36% 觀看率 14.8%" at bounding box center [906, 71] width 171 height 33
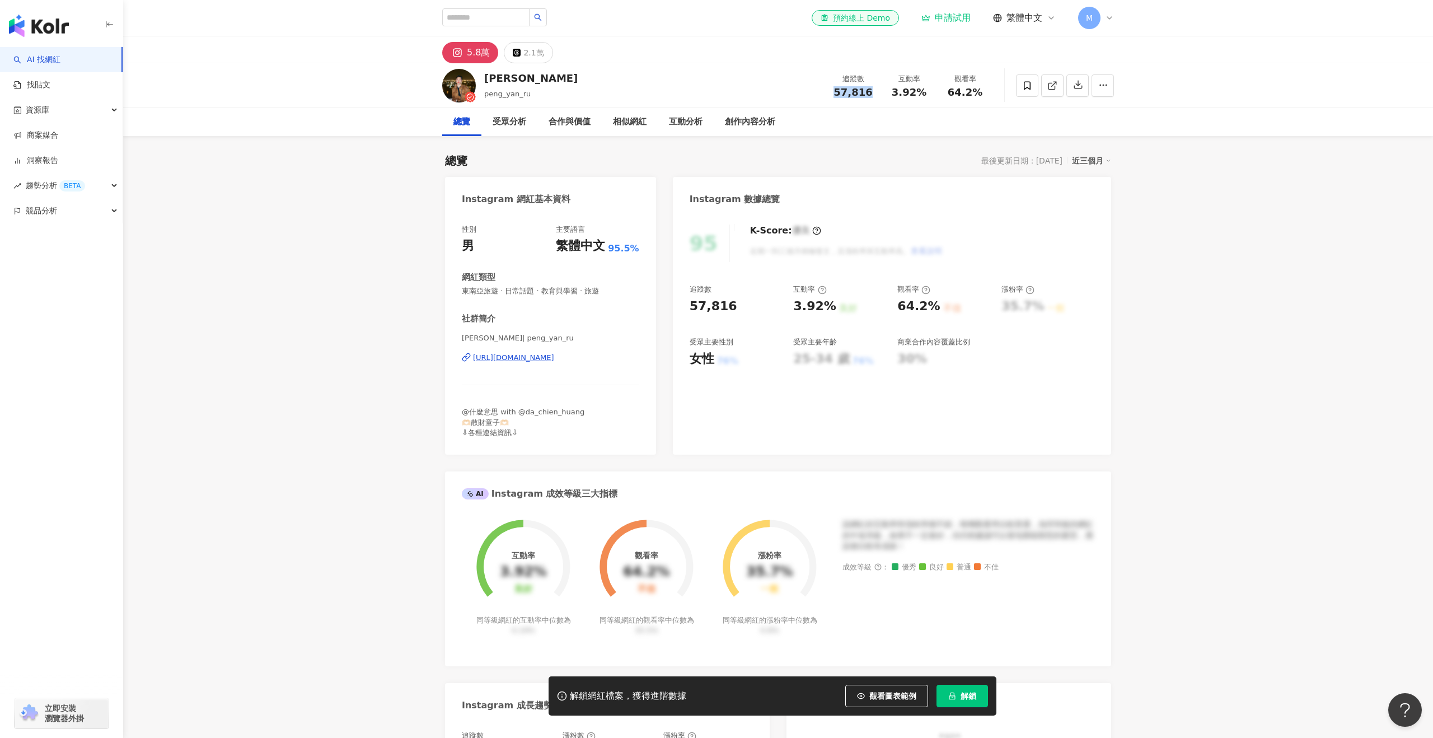
drag, startPoint x: 874, startPoint y: 93, endPoint x: 835, endPoint y: 93, distance: 39.2
click at [835, 93] on div "追蹤數 57,816" at bounding box center [853, 85] width 56 height 24
copy span "57,816"
click at [896, 88] on span "3.92%" at bounding box center [908, 92] width 35 height 11
click at [927, 94] on div "3.92%" at bounding box center [908, 92] width 43 height 11
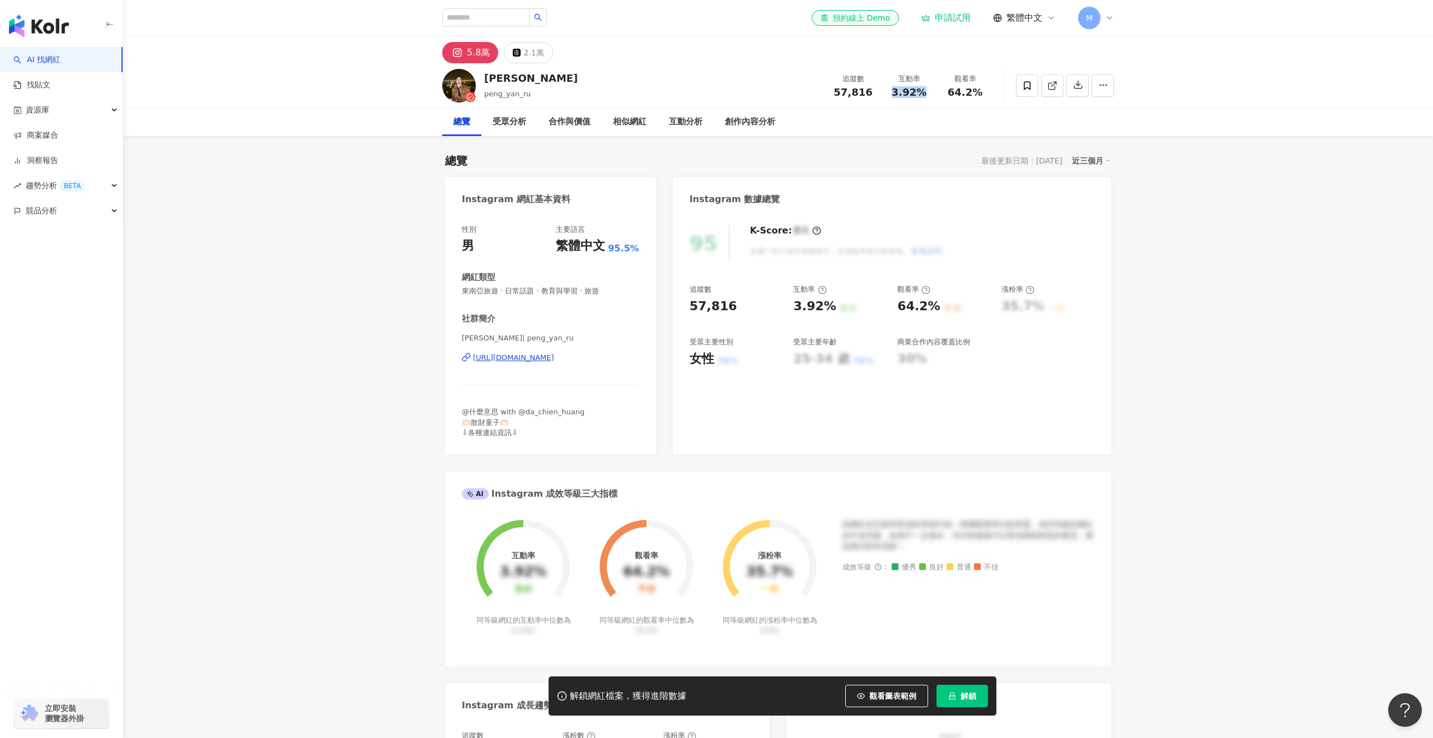
copy span "3.92%"
drag, startPoint x: 989, startPoint y: 91, endPoint x: 917, endPoint y: 86, distance: 72.4
click at [917, 86] on div "追蹤數 57,816 互動率 3.92% 觀看率 64.2%" at bounding box center [909, 85] width 168 height 33
click at [965, 86] on div "觀看率 64.2%" at bounding box center [965, 85] width 56 height 24
drag, startPoint x: 946, startPoint y: 89, endPoint x: 980, endPoint y: 90, distance: 34.7
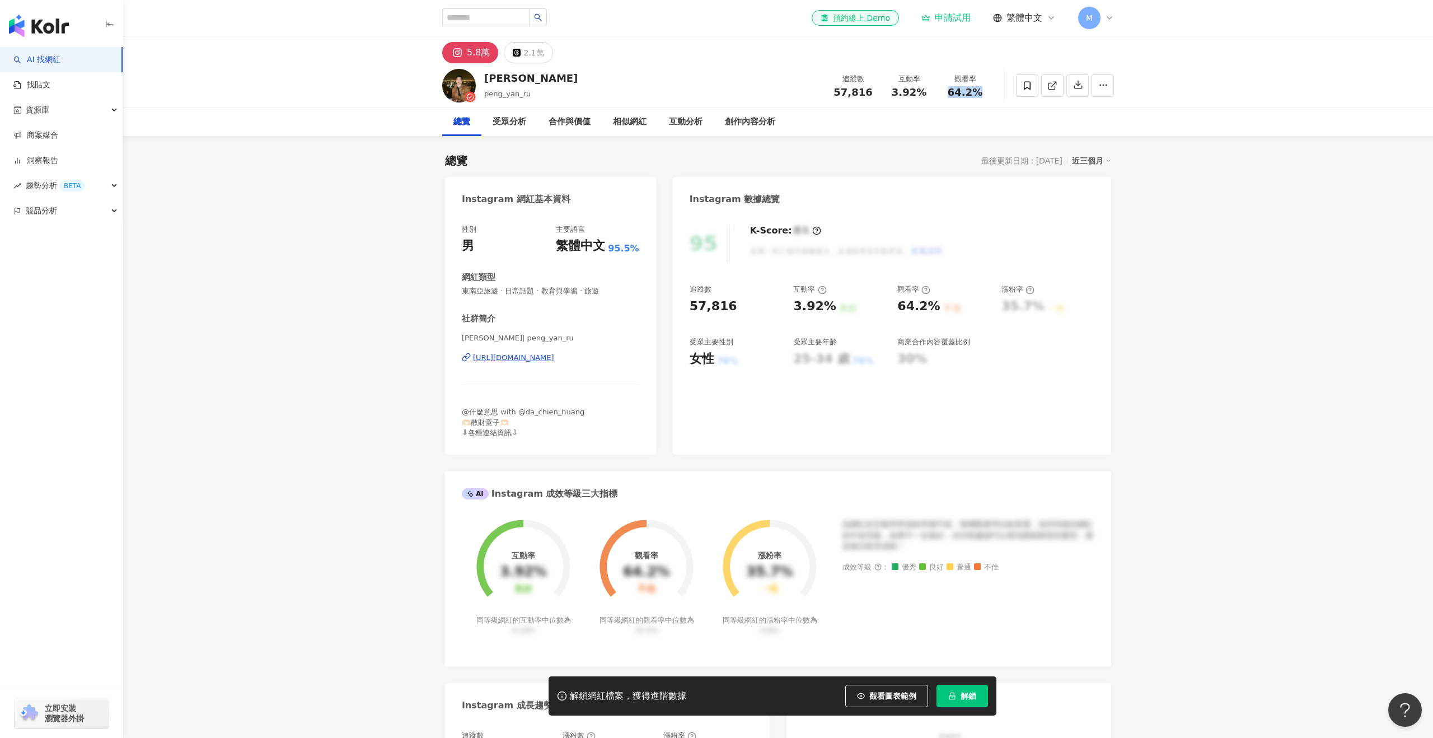
click at [980, 90] on div "64.2%" at bounding box center [964, 92] width 43 height 11
copy span "64.2%"
drag, startPoint x: 459, startPoint y: 356, endPoint x: 645, endPoint y: 356, distance: 185.8
click at [645, 356] on div "性別 男 主要語言 繁體中文 95.5% 網紅類型 東南亞旅遊 · 日常話題 · 教育與學習 · 旅遊 社群簡介 [PERSON_NAME] | peng_y…" at bounding box center [550, 333] width 211 height 241
copy div "[URL][DOMAIN_NAME]"
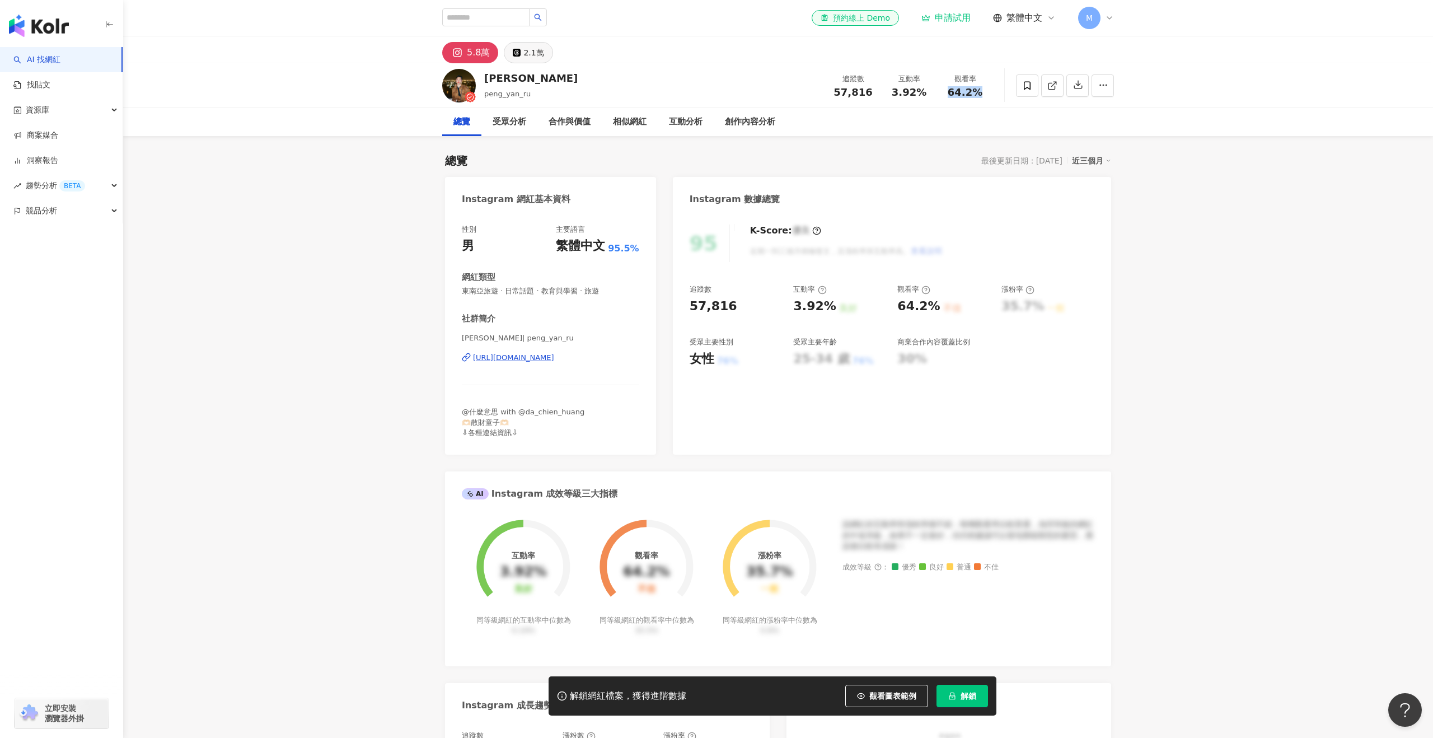
click at [527, 57] on div "2.1萬" at bounding box center [533, 53] width 20 height 16
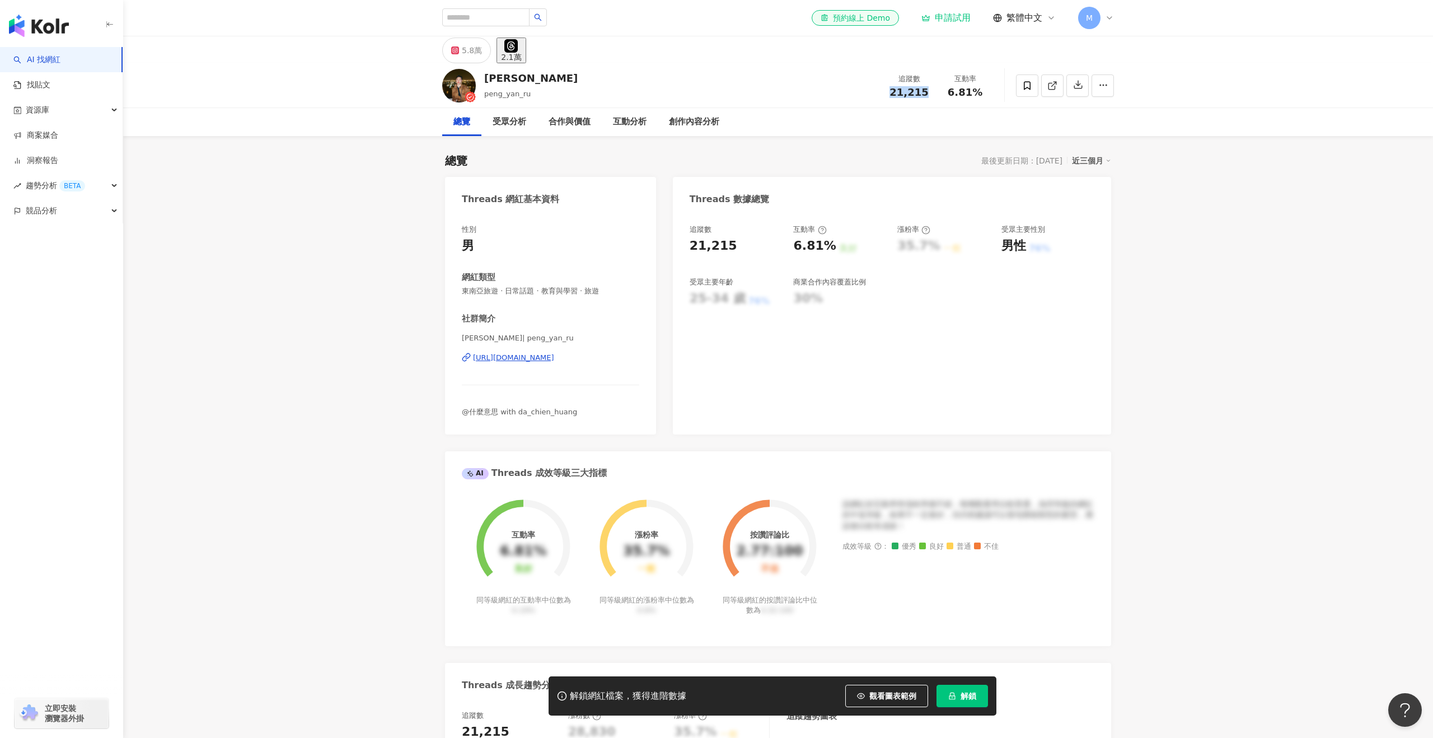
click at [890, 92] on div "21,215" at bounding box center [908, 92] width 43 height 11
copy span "21,215"
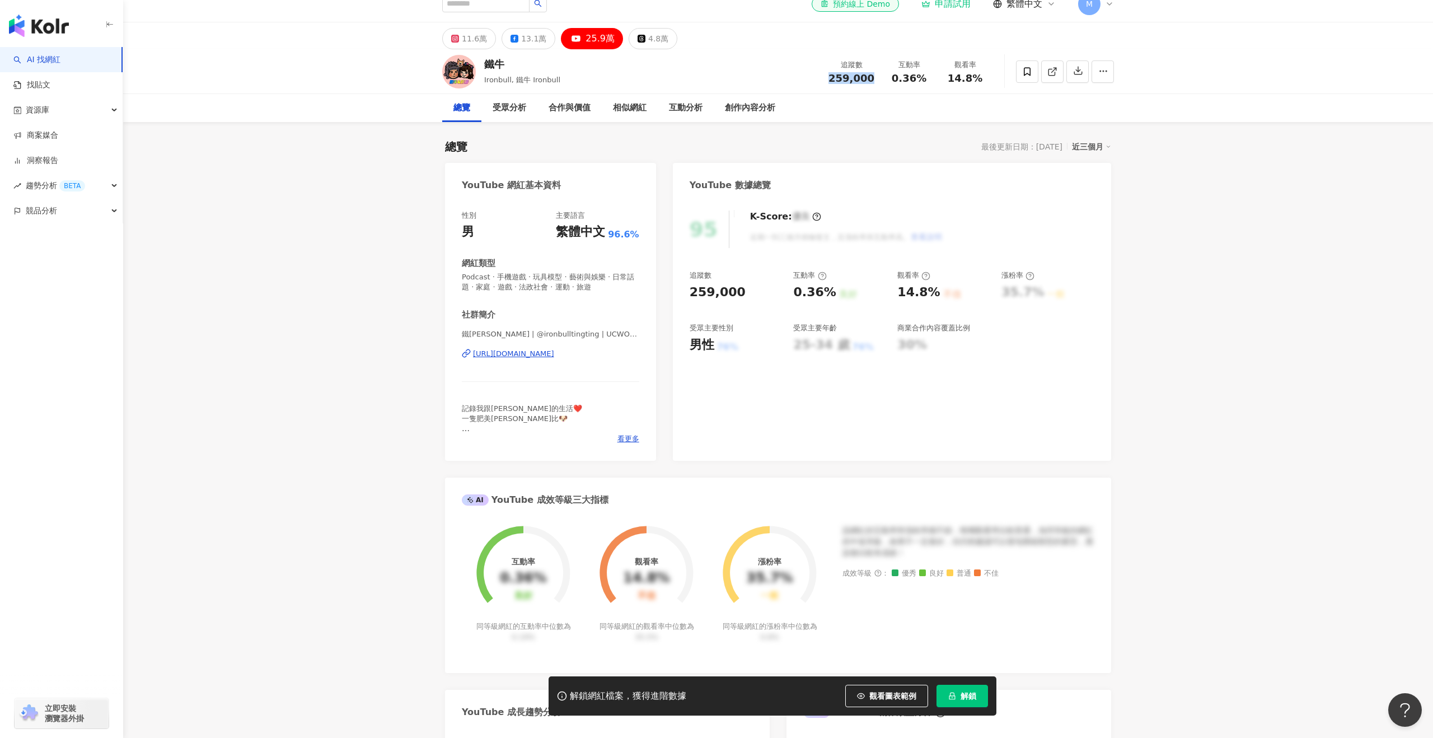
scroll to position [14, 0]
